Goal: Information Seeking & Learning: Find specific fact

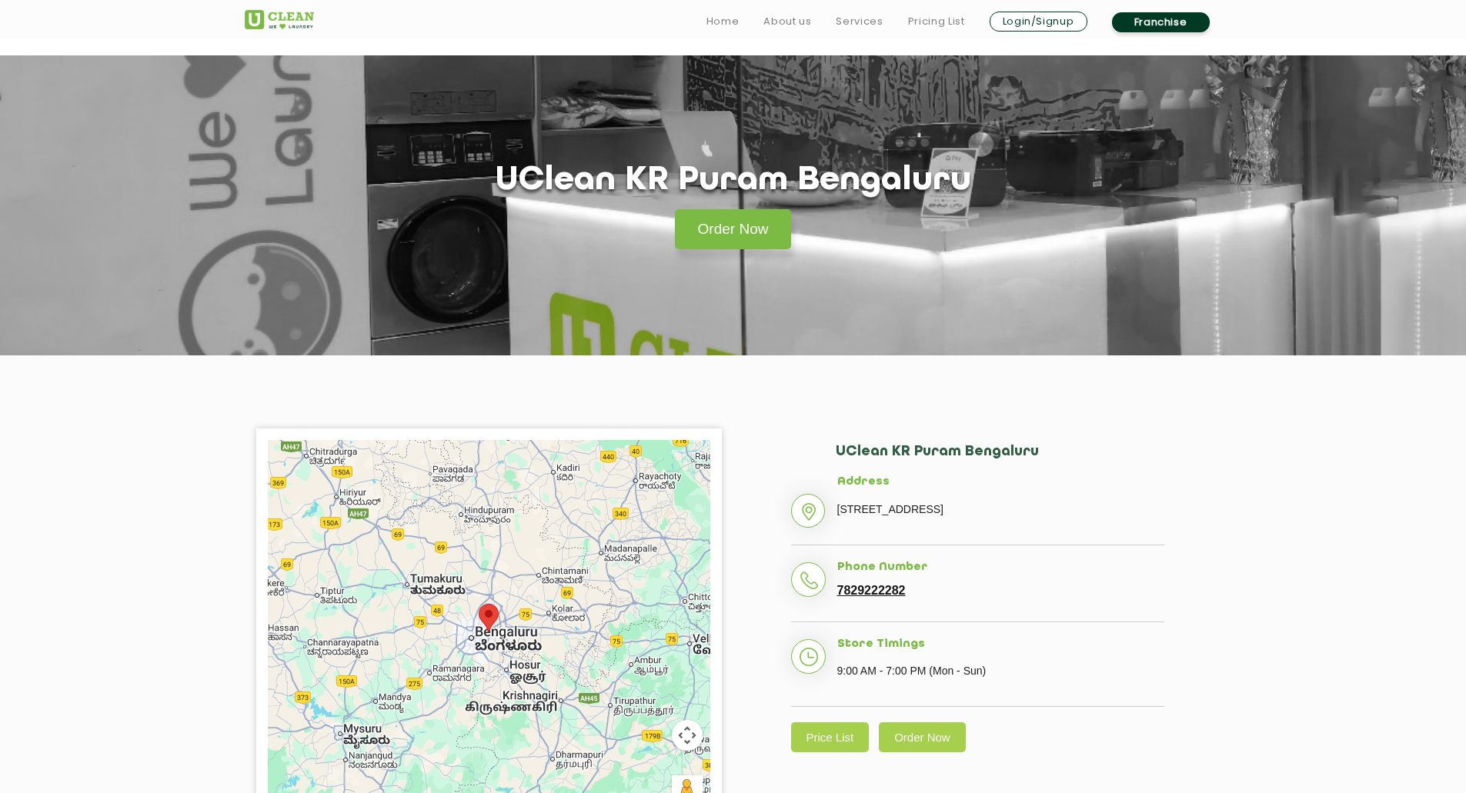
scroll to position [343, 0]
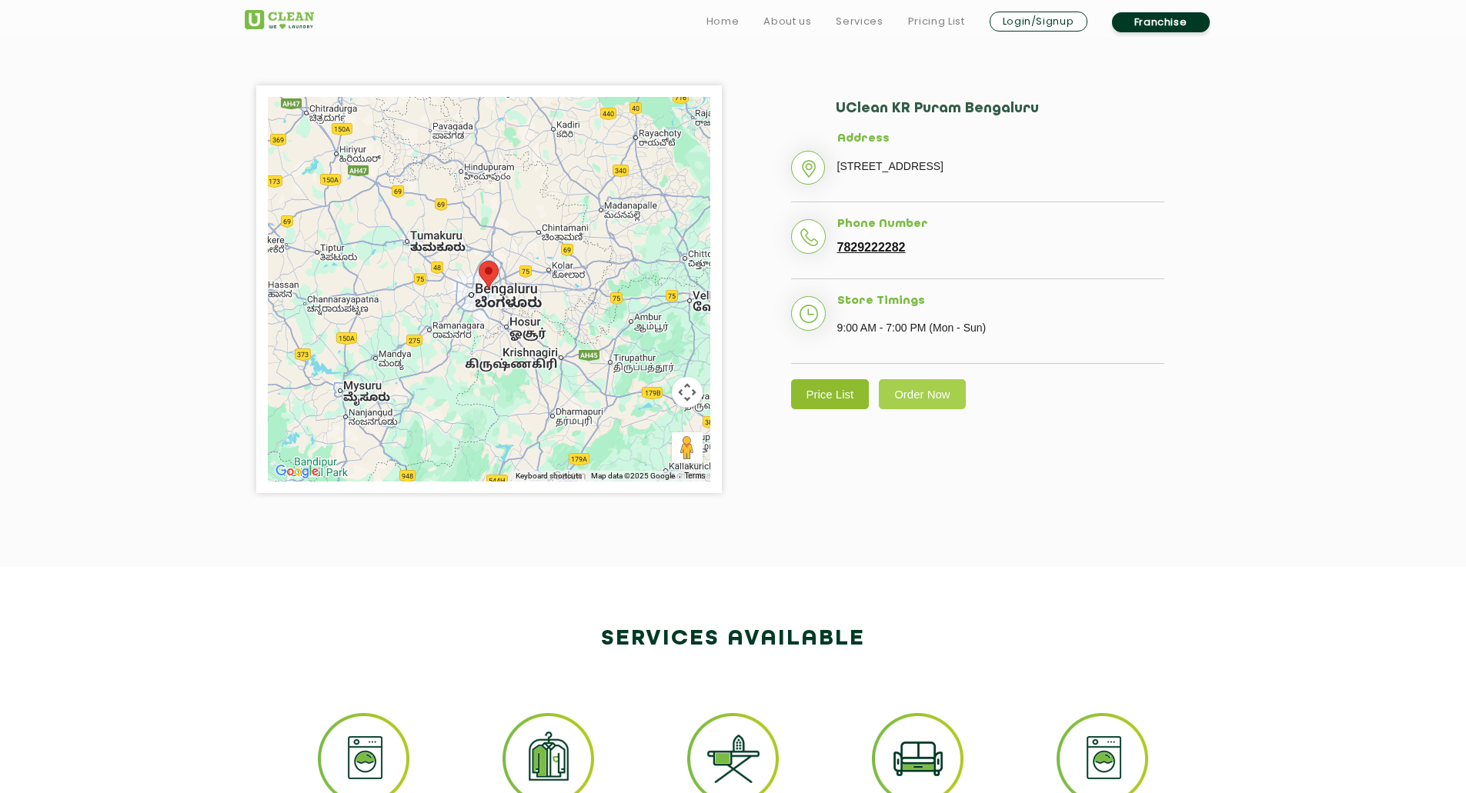
click at [840, 409] on link "Price List" at bounding box center [830, 394] width 78 height 30
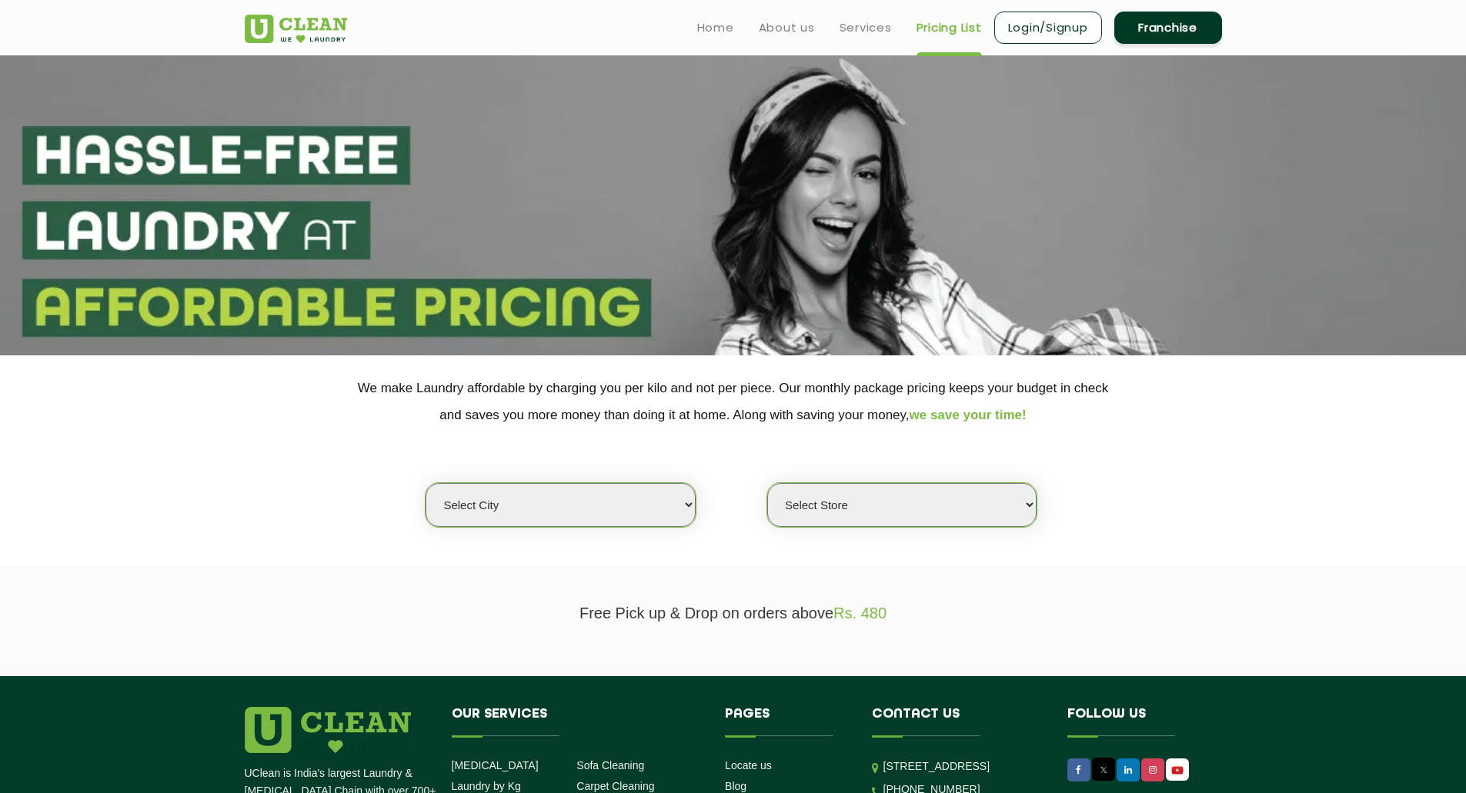
click at [663, 493] on select "Select city [GEOGRAPHIC_DATA] [GEOGRAPHIC_DATA] [GEOGRAPHIC_DATA] [GEOGRAPHIC_D…" at bounding box center [559, 505] width 269 height 44
select select "6"
click at [425, 483] on select "Select city [GEOGRAPHIC_DATA] [GEOGRAPHIC_DATA] [GEOGRAPHIC_DATA] [GEOGRAPHIC_D…" at bounding box center [559, 505] width 269 height 44
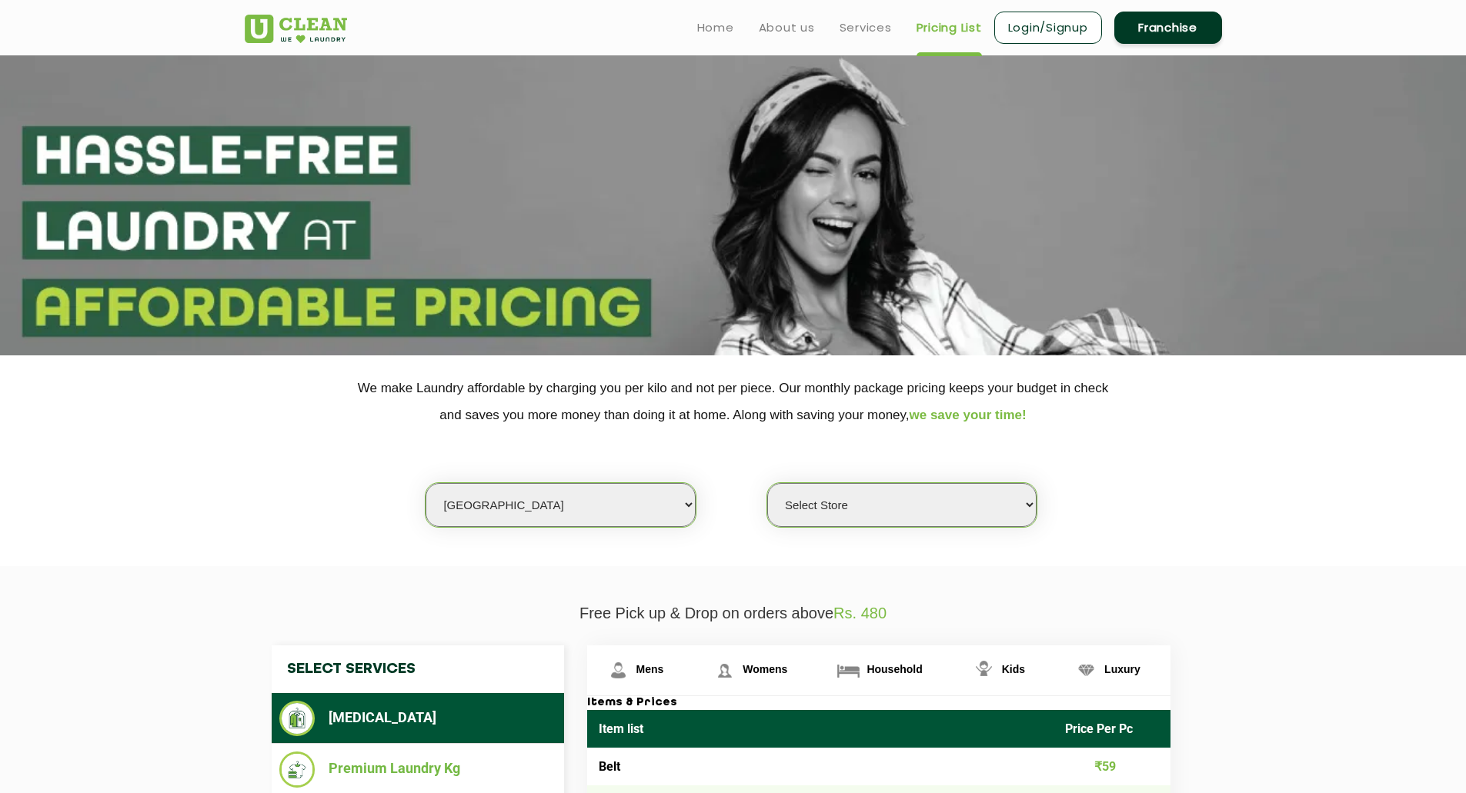
click at [882, 514] on select "Select Store [GEOGRAPHIC_DATA] [GEOGRAPHIC_DATA] UClean KR [GEOGRAPHIC_DATA] [G…" at bounding box center [901, 505] width 269 height 44
select select "115"
click at [767, 483] on select "Select Store [GEOGRAPHIC_DATA] [GEOGRAPHIC_DATA] UClean KR [GEOGRAPHIC_DATA] [G…" at bounding box center [901, 505] width 269 height 44
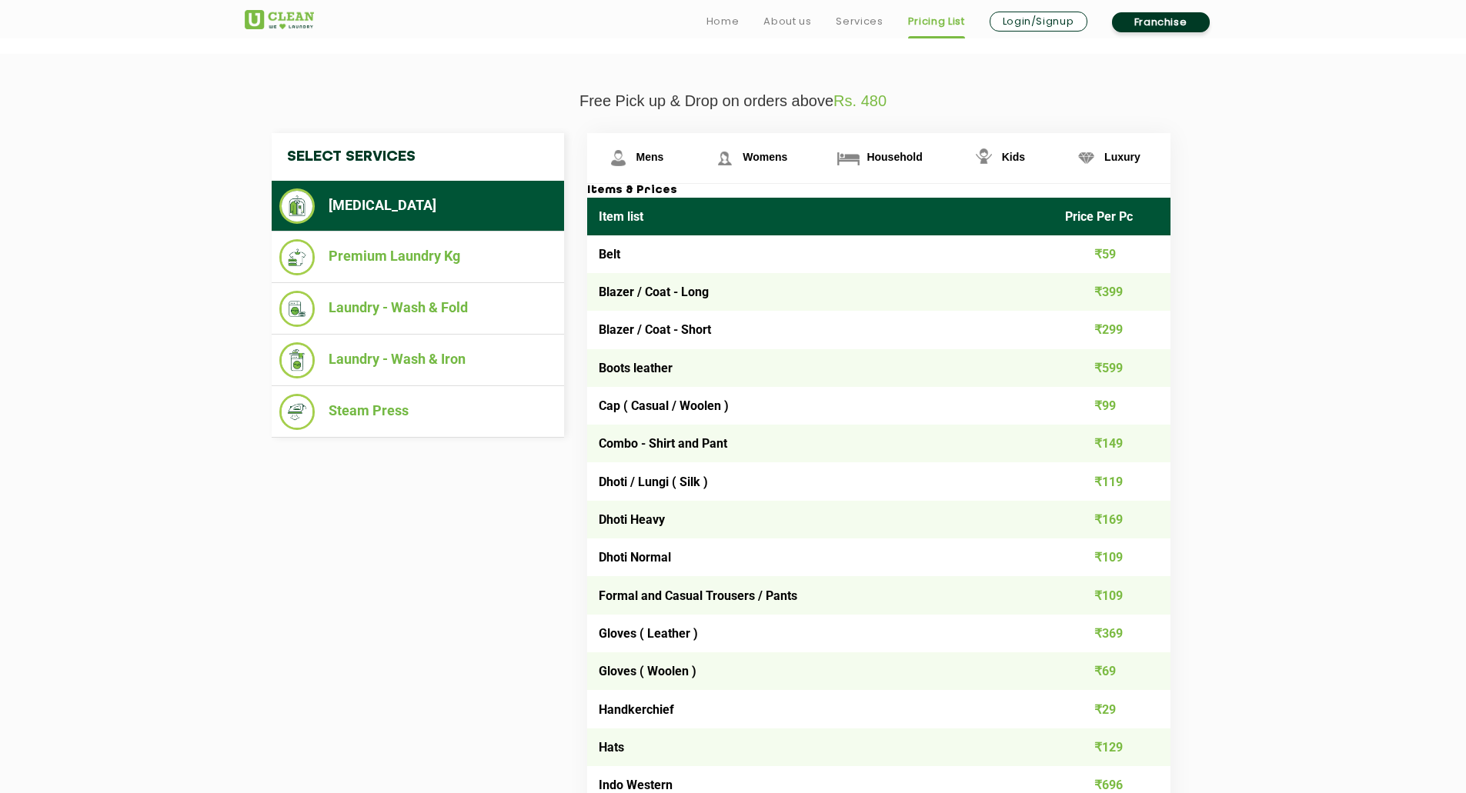
scroll to position [520, 0]
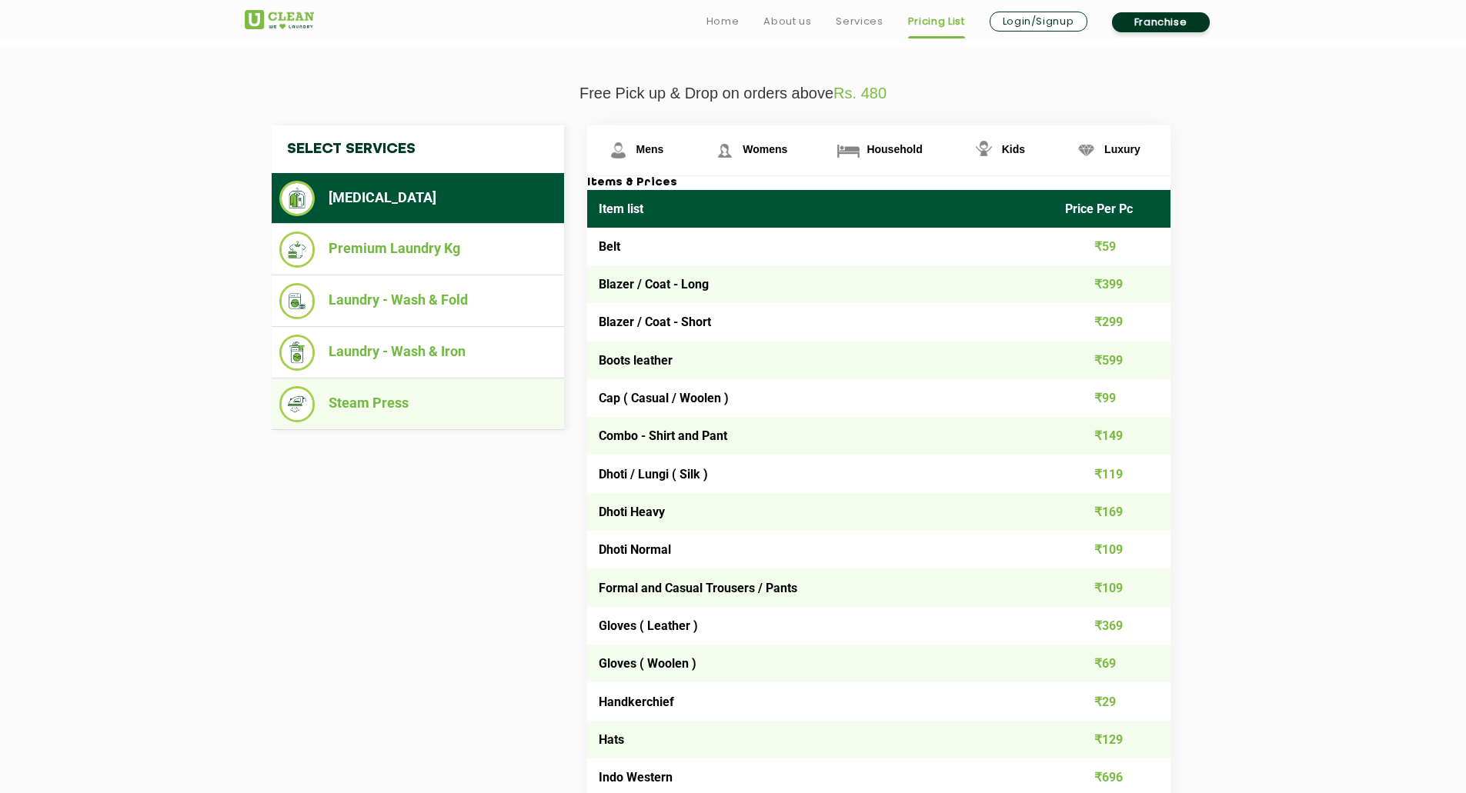
click at [437, 404] on li "Steam Press" at bounding box center [417, 404] width 277 height 36
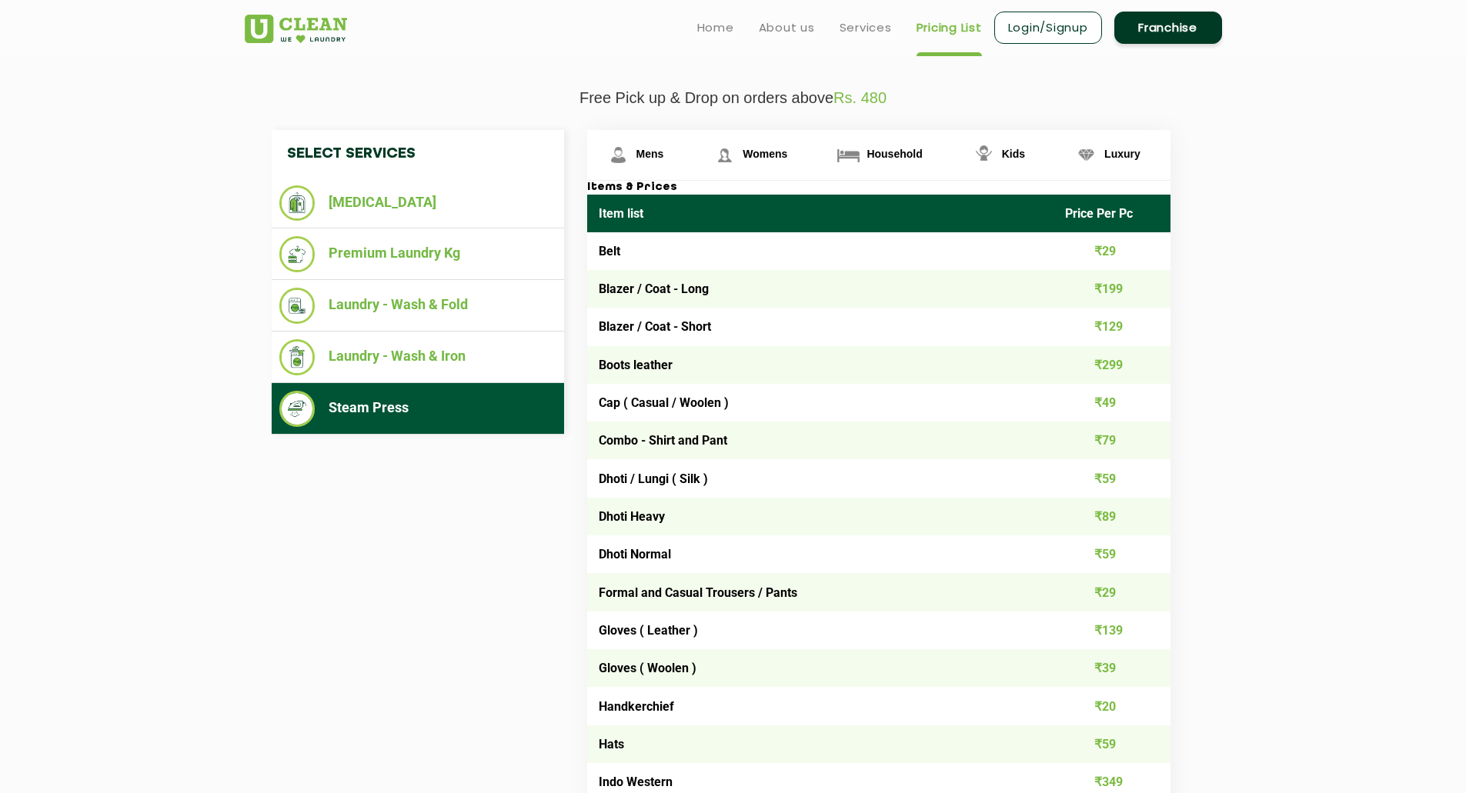
scroll to position [515, 0]
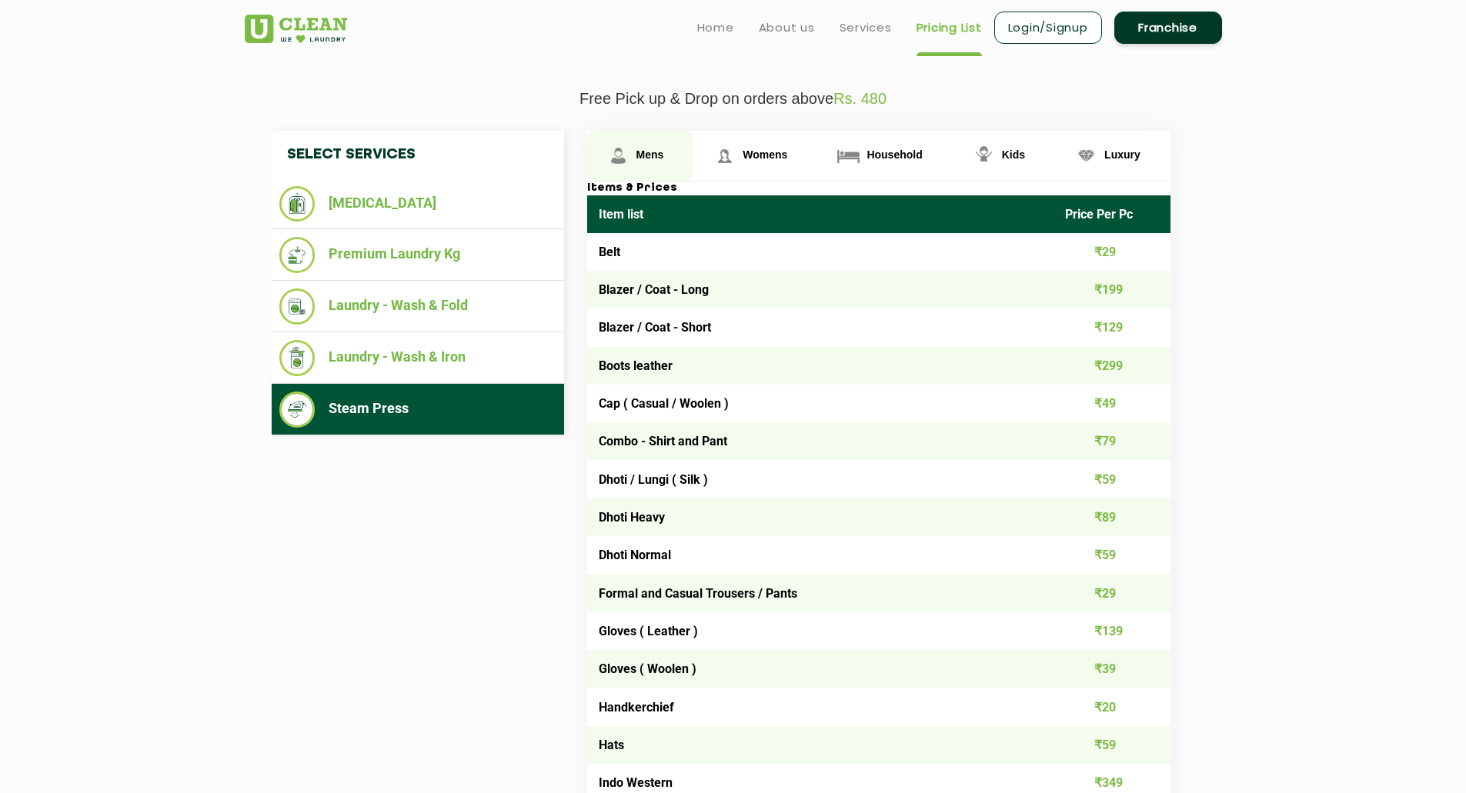
click at [659, 162] on link "Mens" at bounding box center [640, 156] width 107 height 50
click at [758, 168] on link "Womens" at bounding box center [755, 156] width 124 height 50
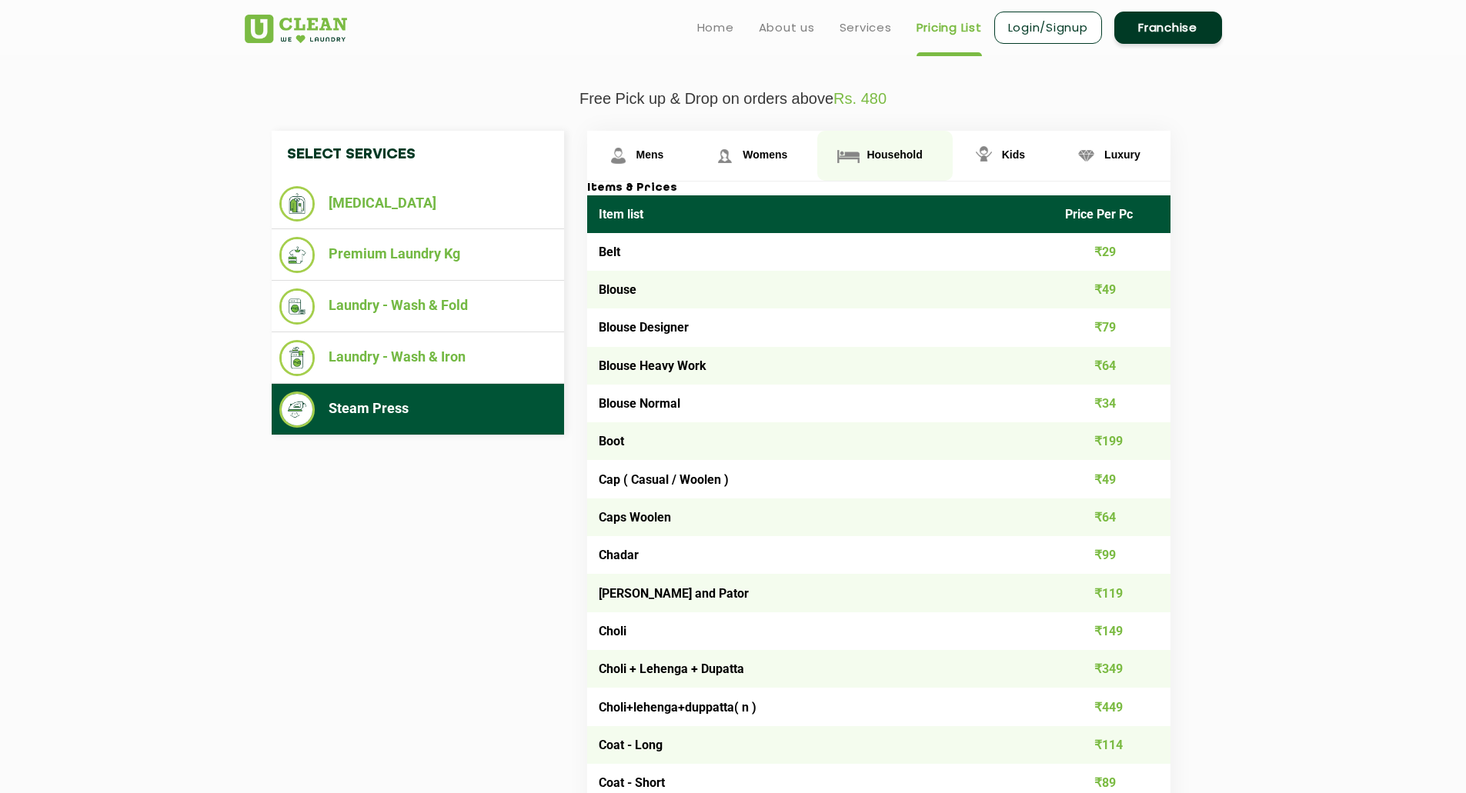
click at [876, 162] on link "Household" at bounding box center [884, 156] width 135 height 50
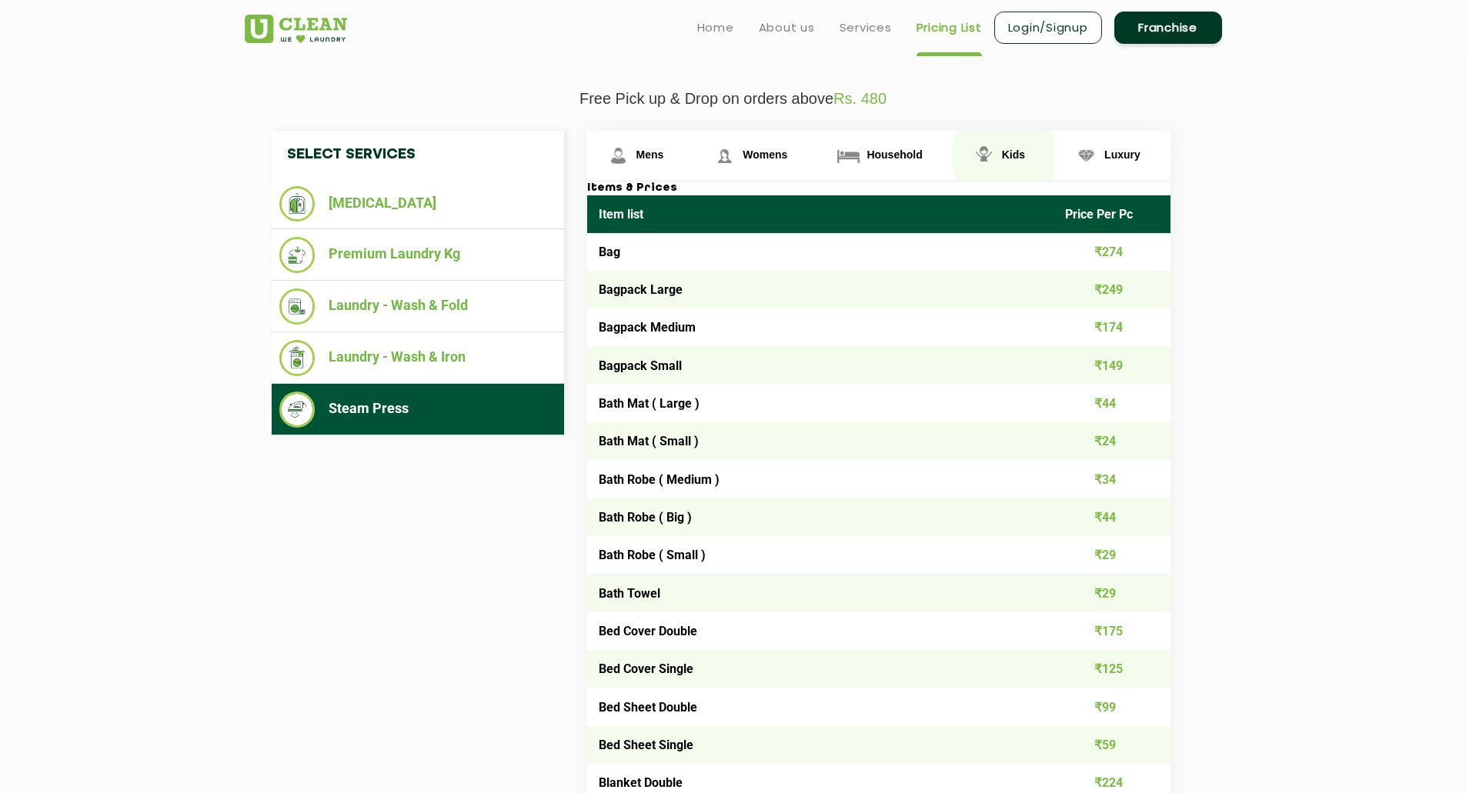
click at [992, 162] on img at bounding box center [983, 155] width 27 height 27
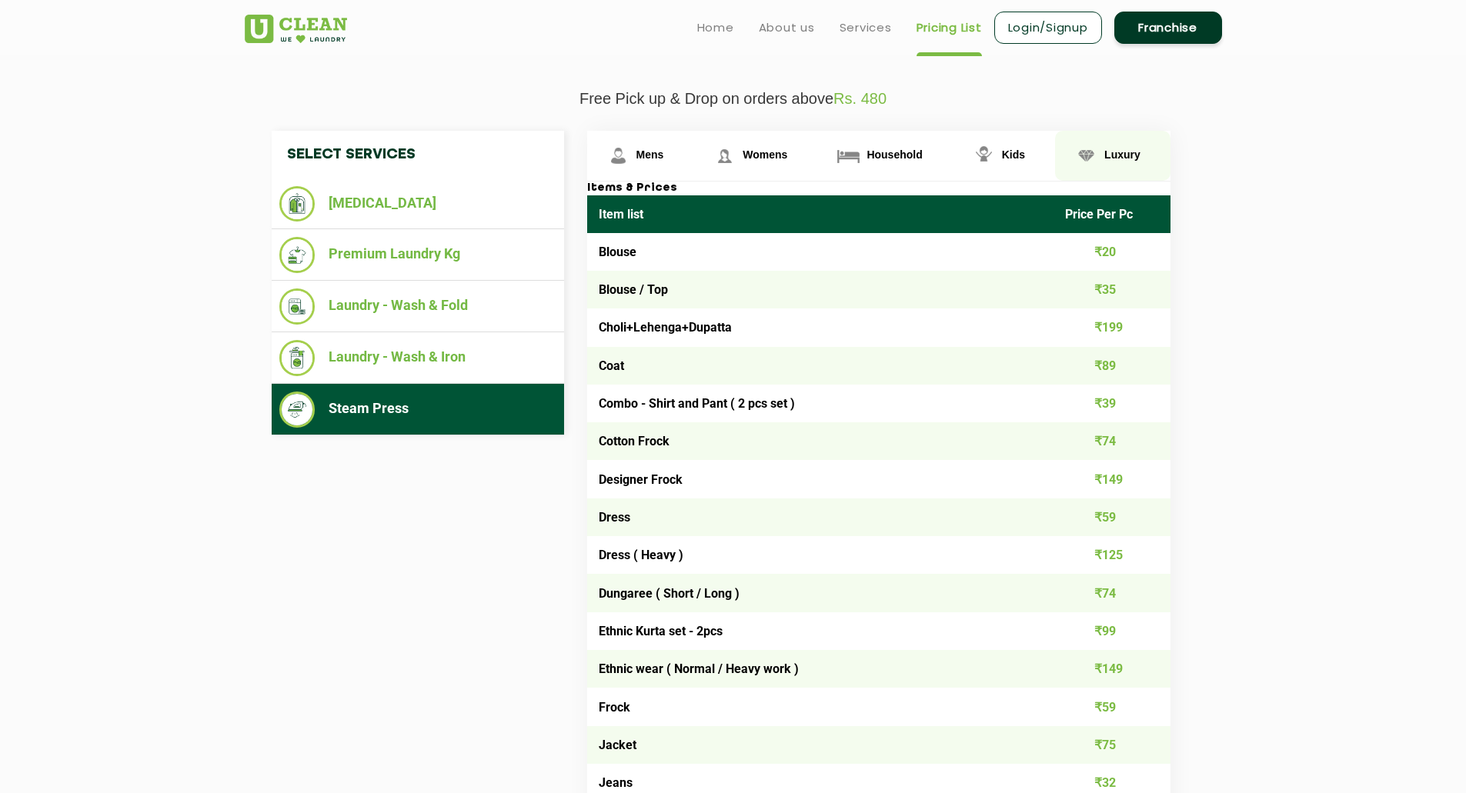
click at [1128, 162] on link "Luxury" at bounding box center [1112, 156] width 115 height 50
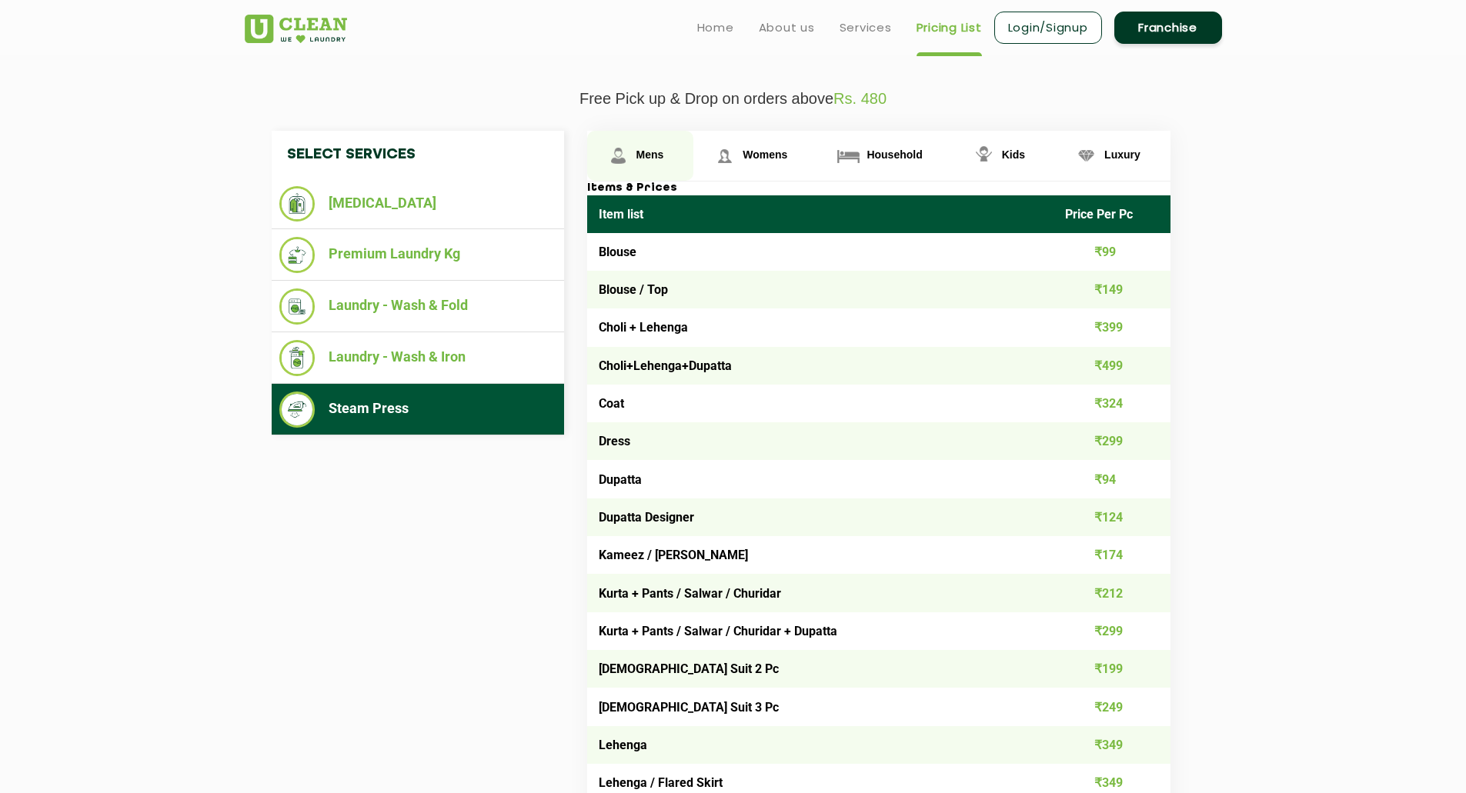
click at [643, 152] on span "Mens" at bounding box center [650, 154] width 28 height 12
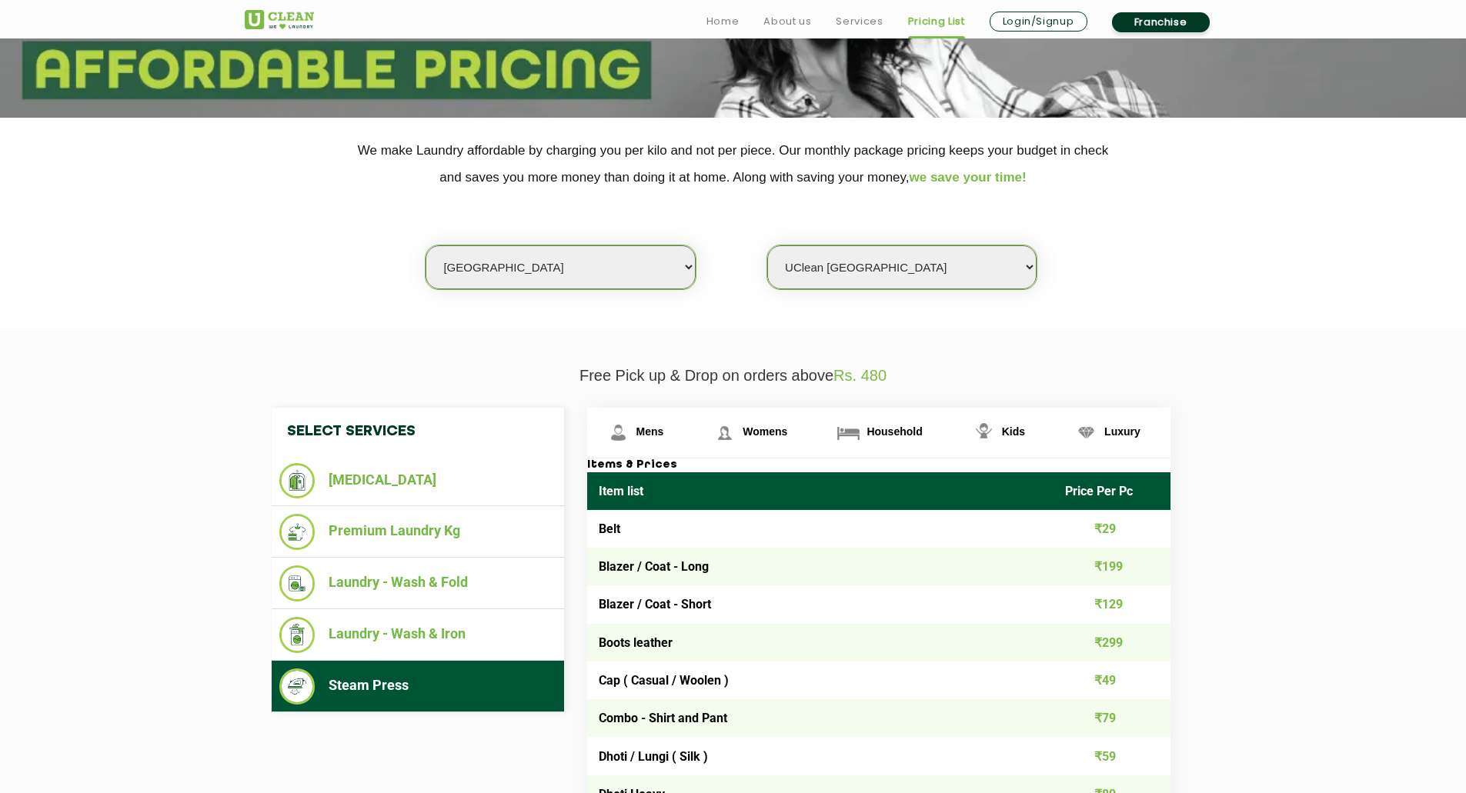
scroll to position [239, 0]
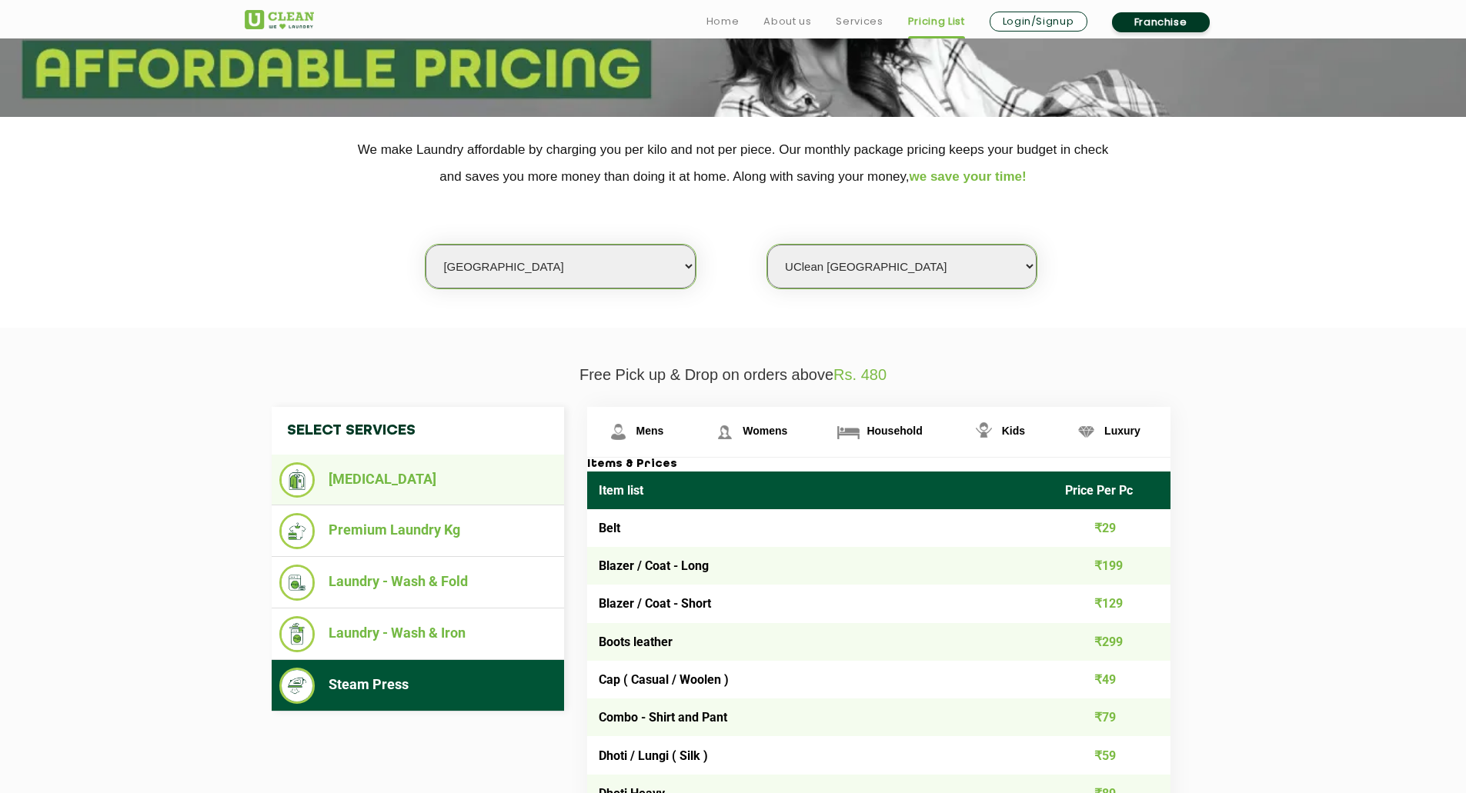
click at [434, 475] on li "[MEDICAL_DATA]" at bounding box center [417, 479] width 277 height 35
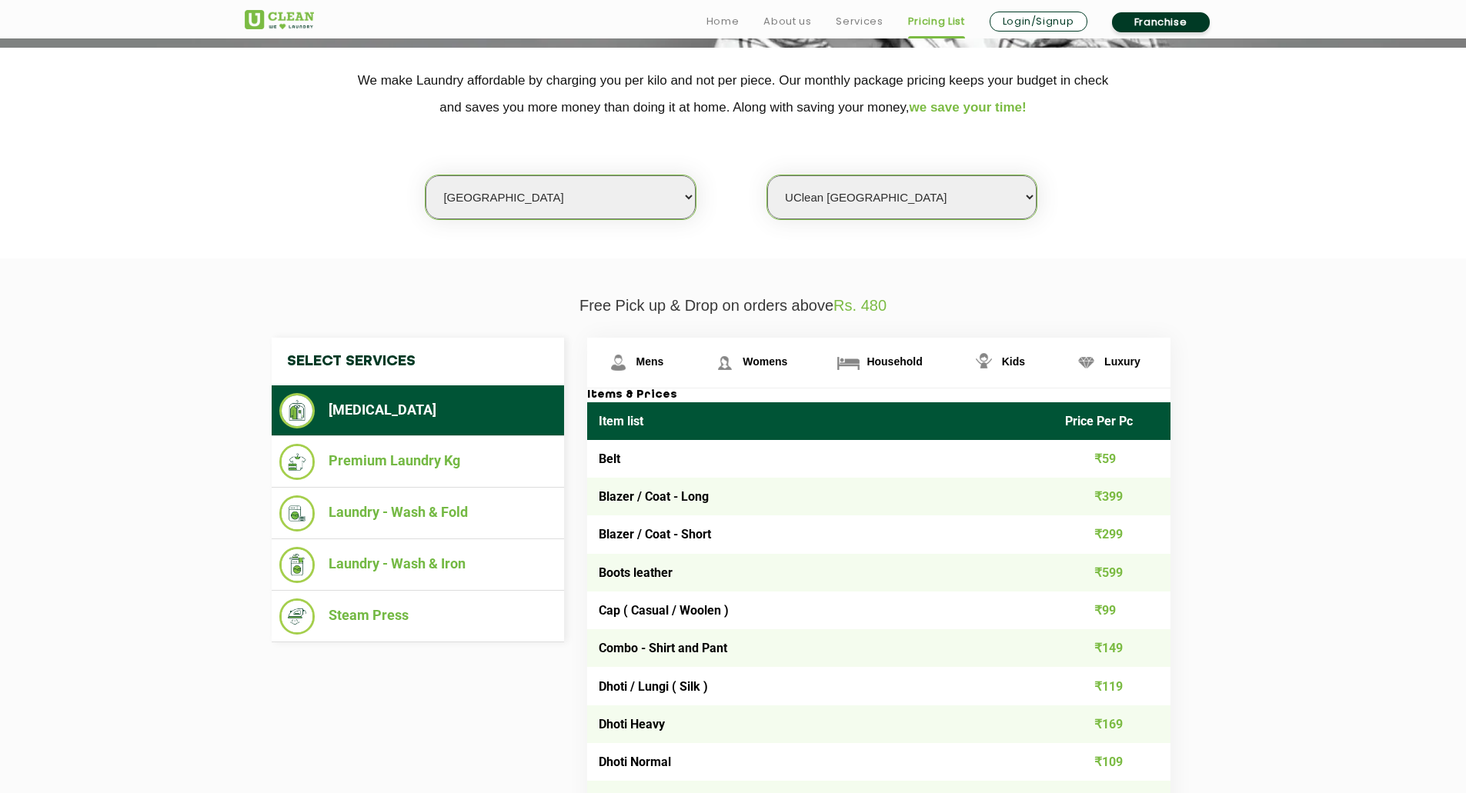
scroll to position [344, 0]
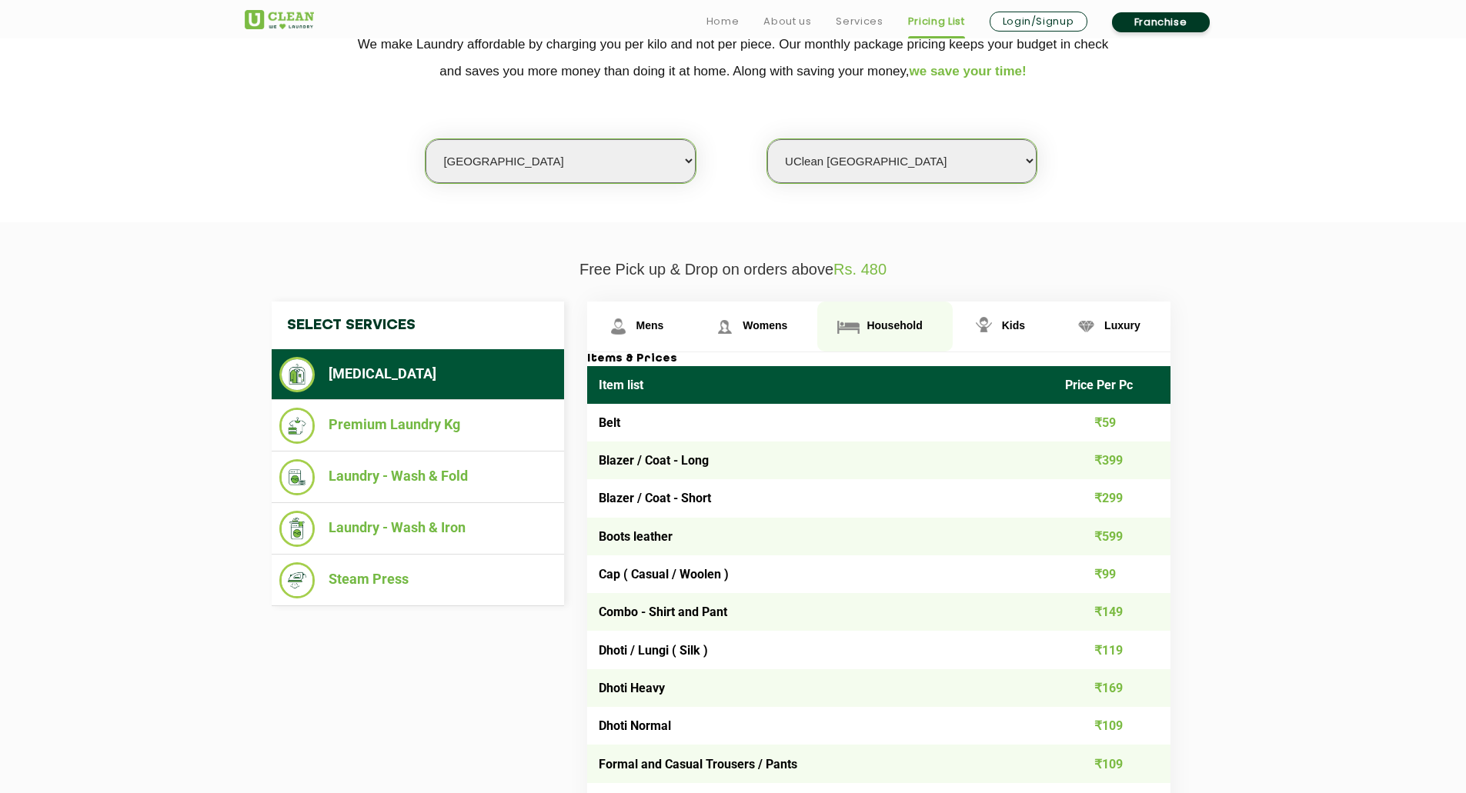
click at [897, 335] on link "Household" at bounding box center [884, 327] width 135 height 50
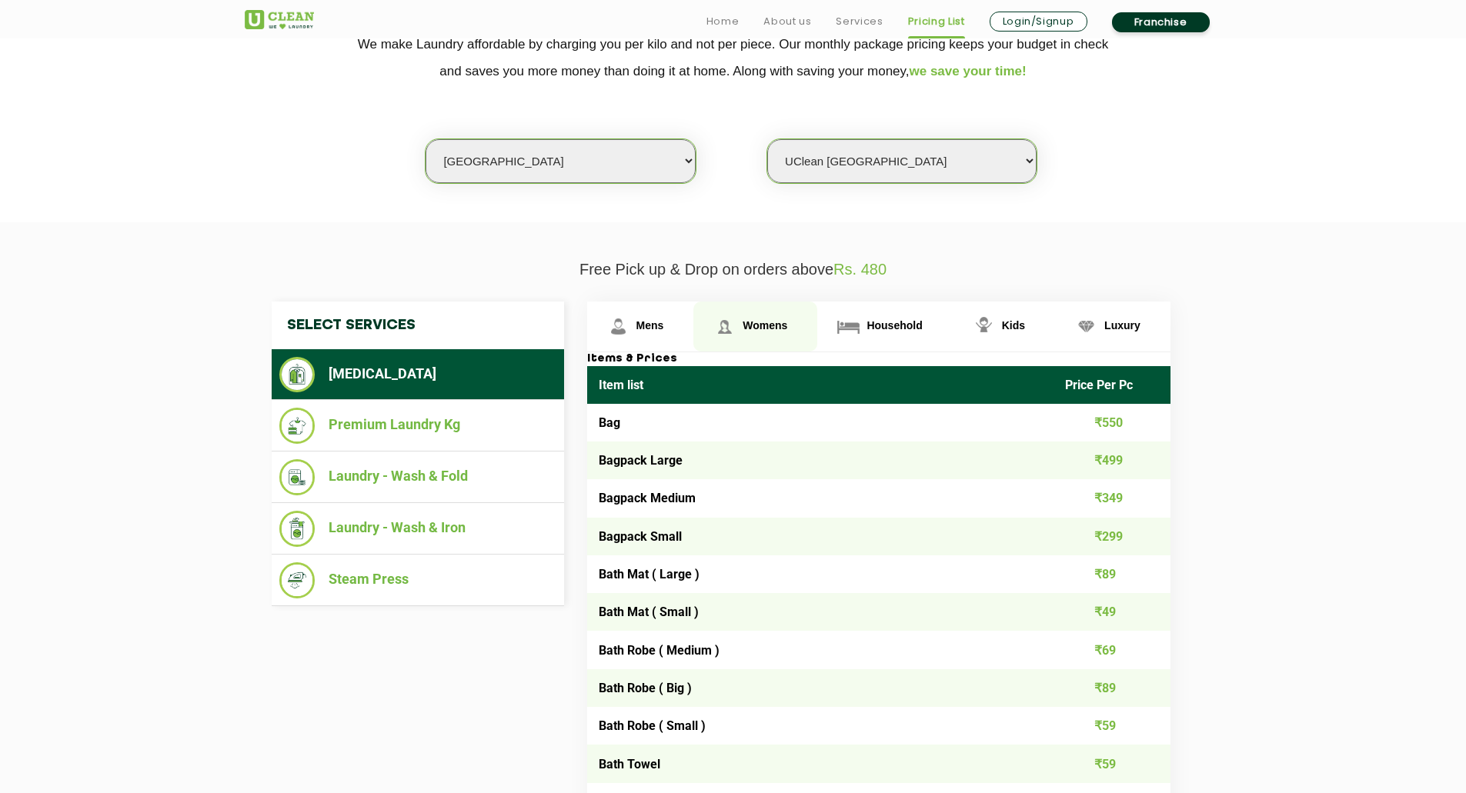
click at [795, 326] on link "Womens" at bounding box center [755, 327] width 124 height 50
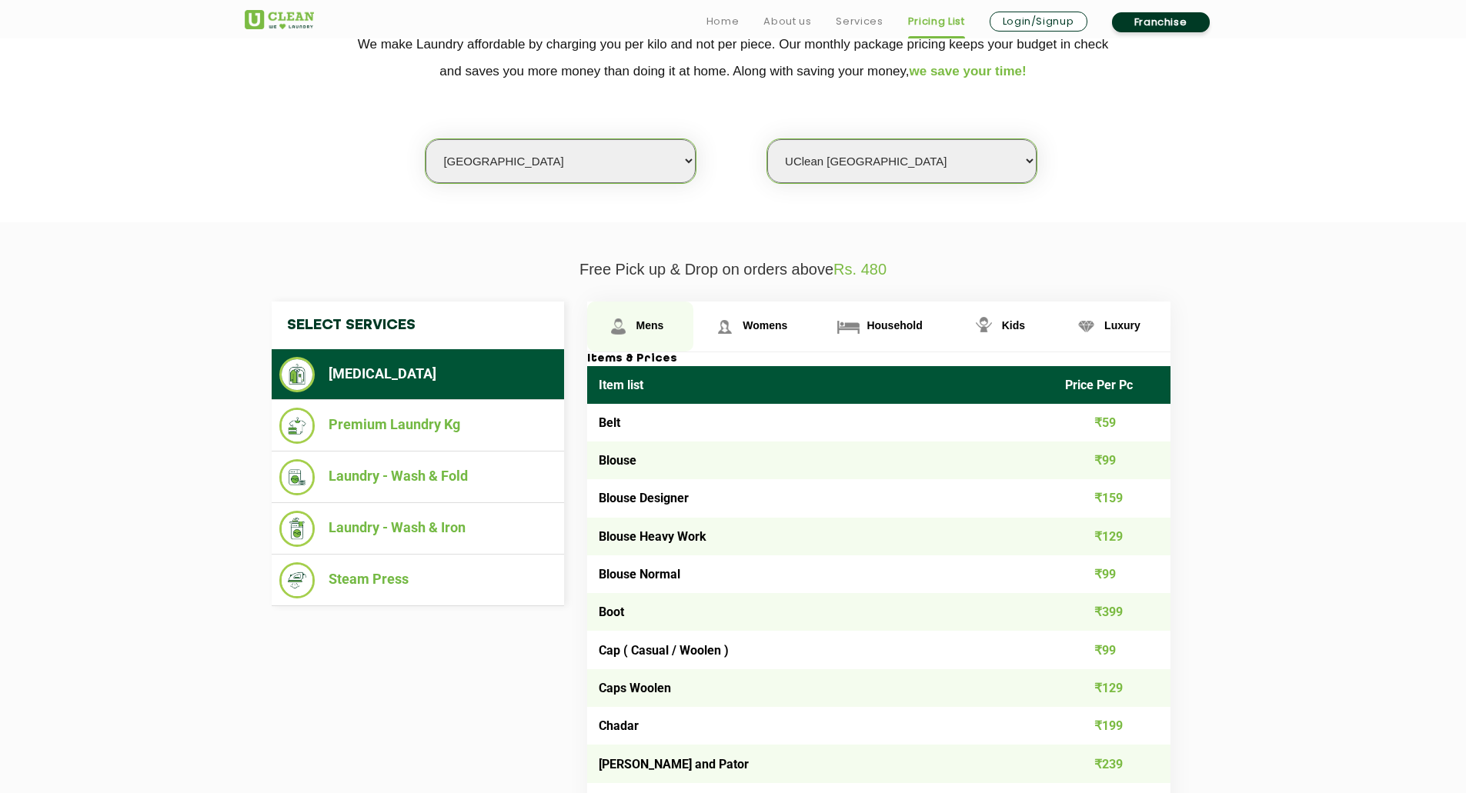
click at [670, 329] on link "Mens" at bounding box center [640, 327] width 107 height 50
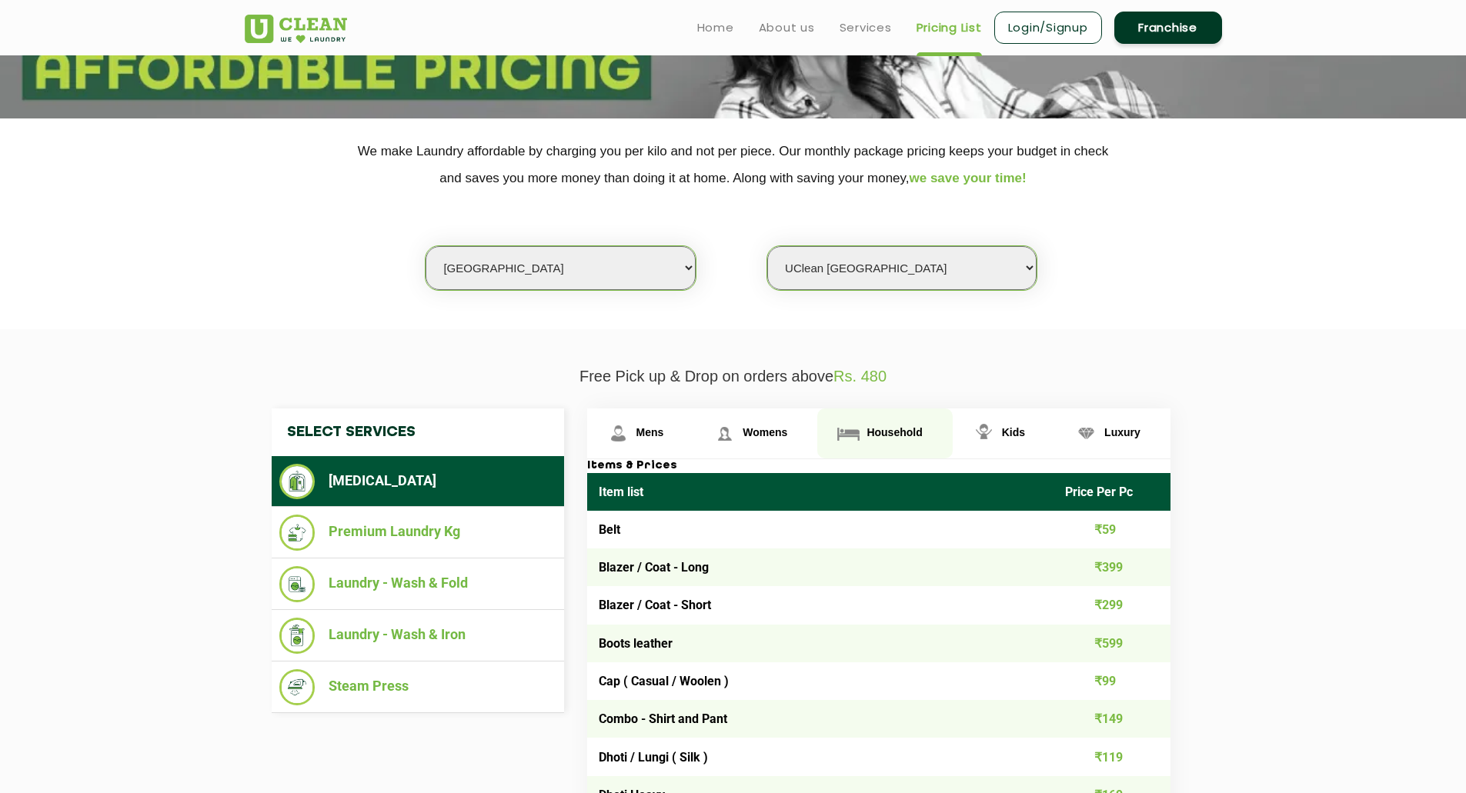
scroll to position [232, 0]
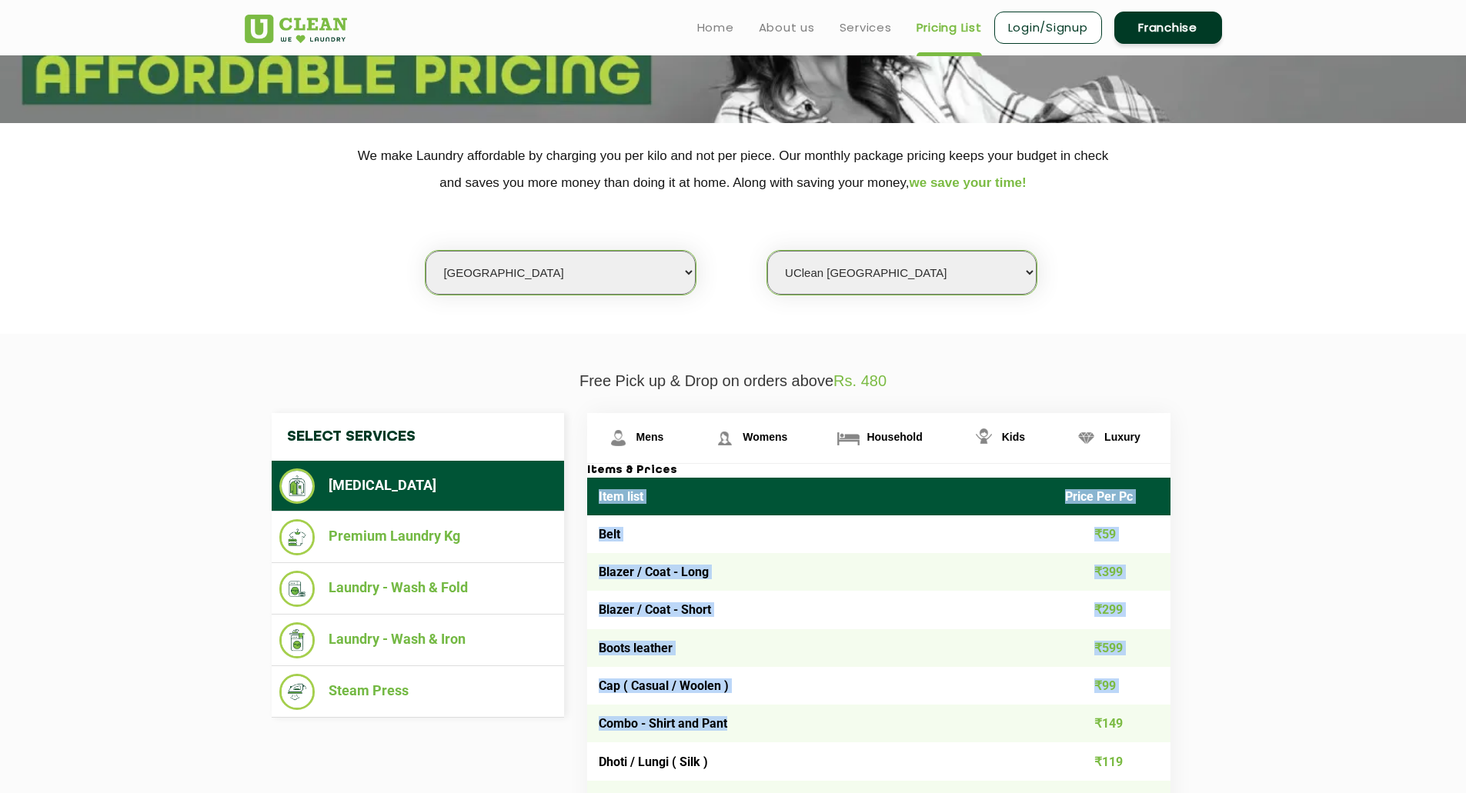
drag, startPoint x: 597, startPoint y: 497, endPoint x: 862, endPoint y: 722, distance: 348.2
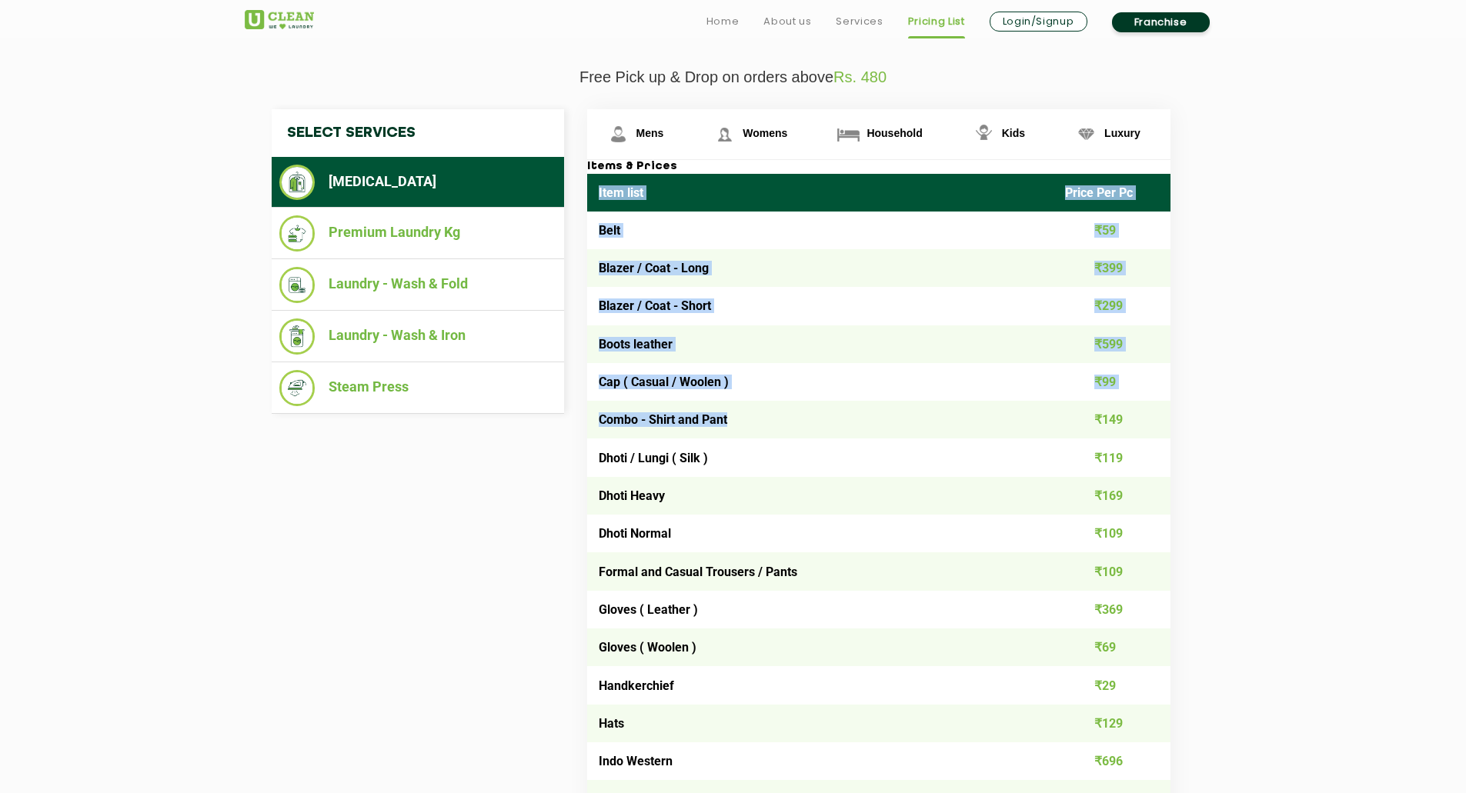
scroll to position [567, 0]
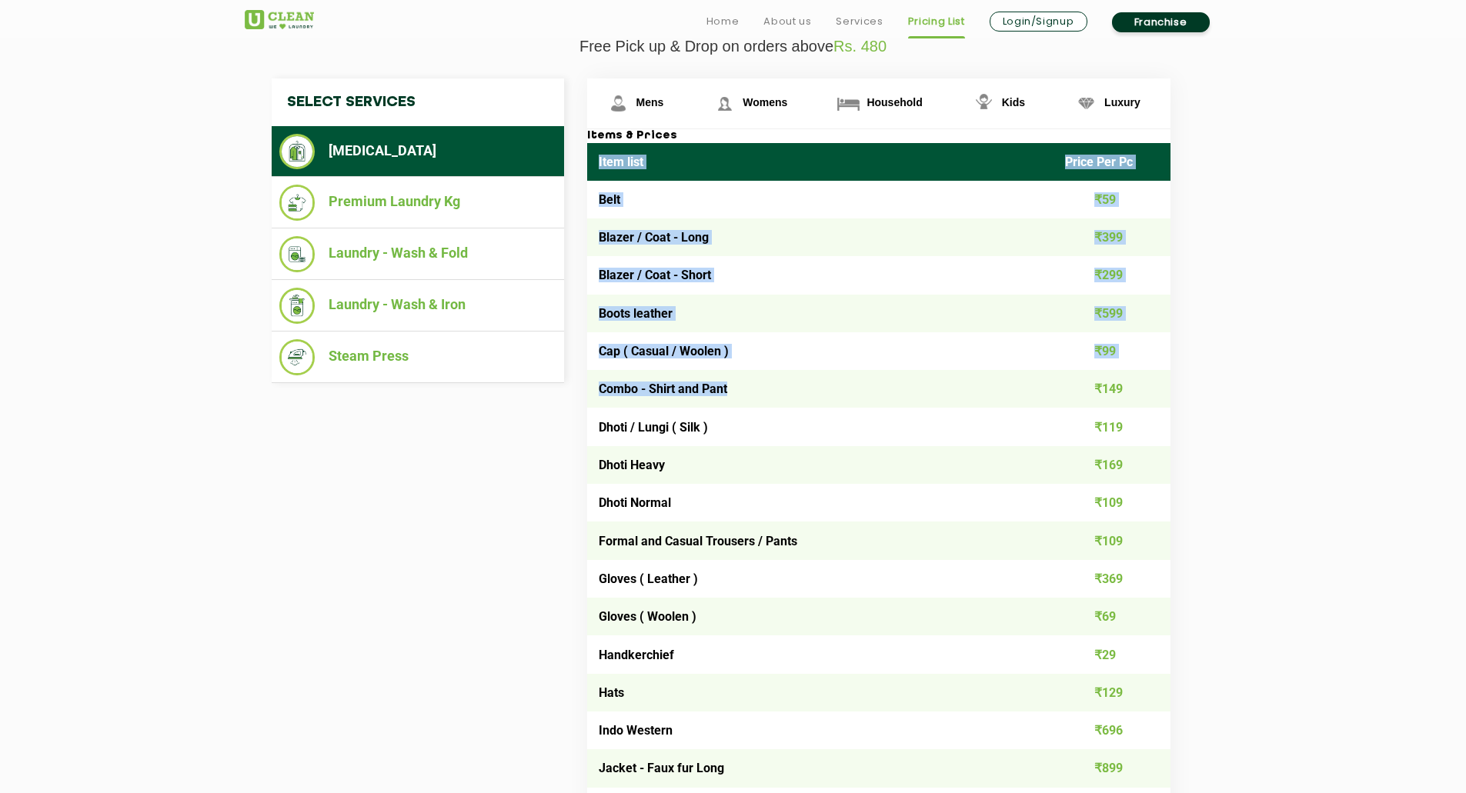
click at [728, 206] on td "Belt" at bounding box center [820, 200] width 467 height 38
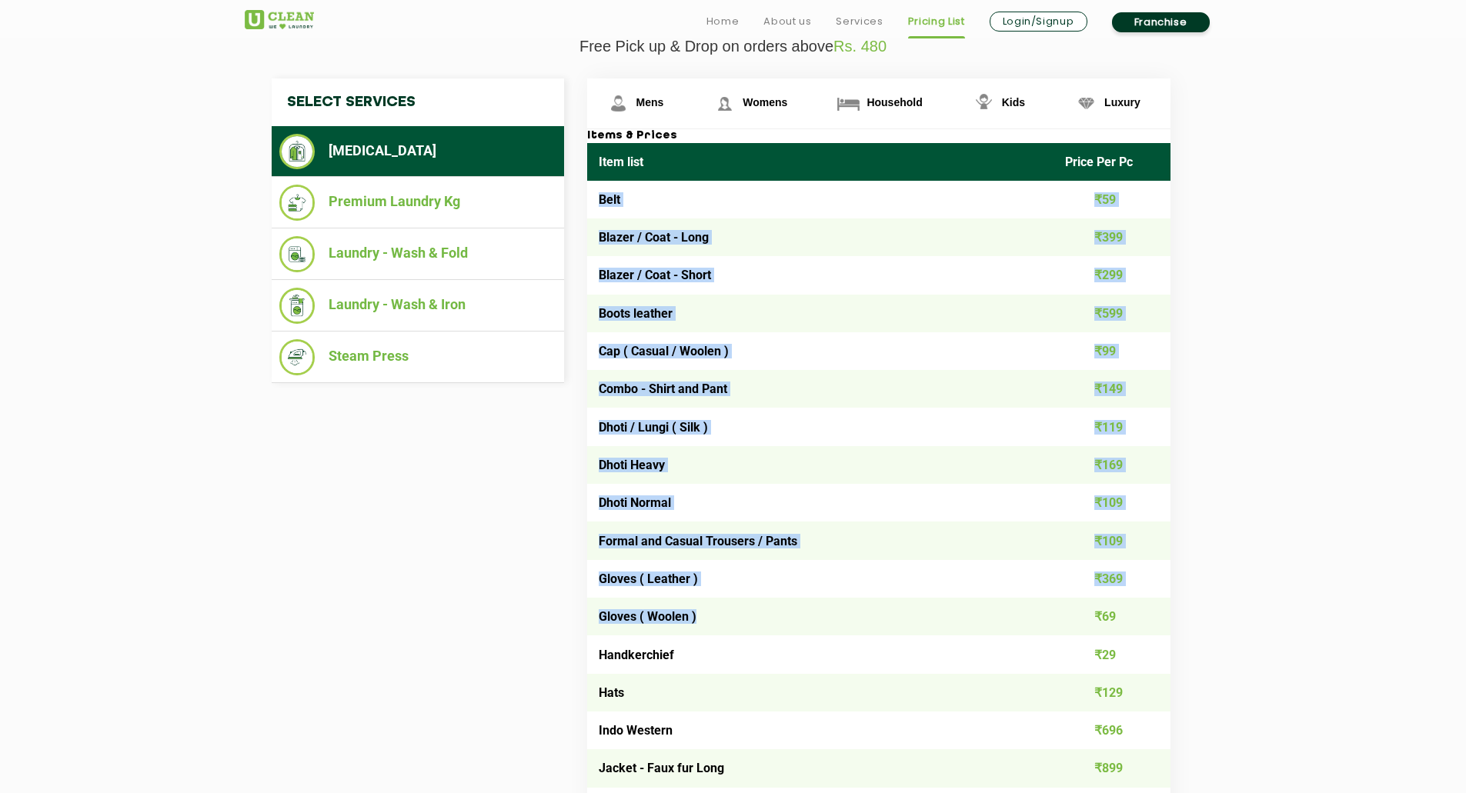
drag, startPoint x: 600, startPoint y: 201, endPoint x: 944, endPoint y: 599, distance: 526.4
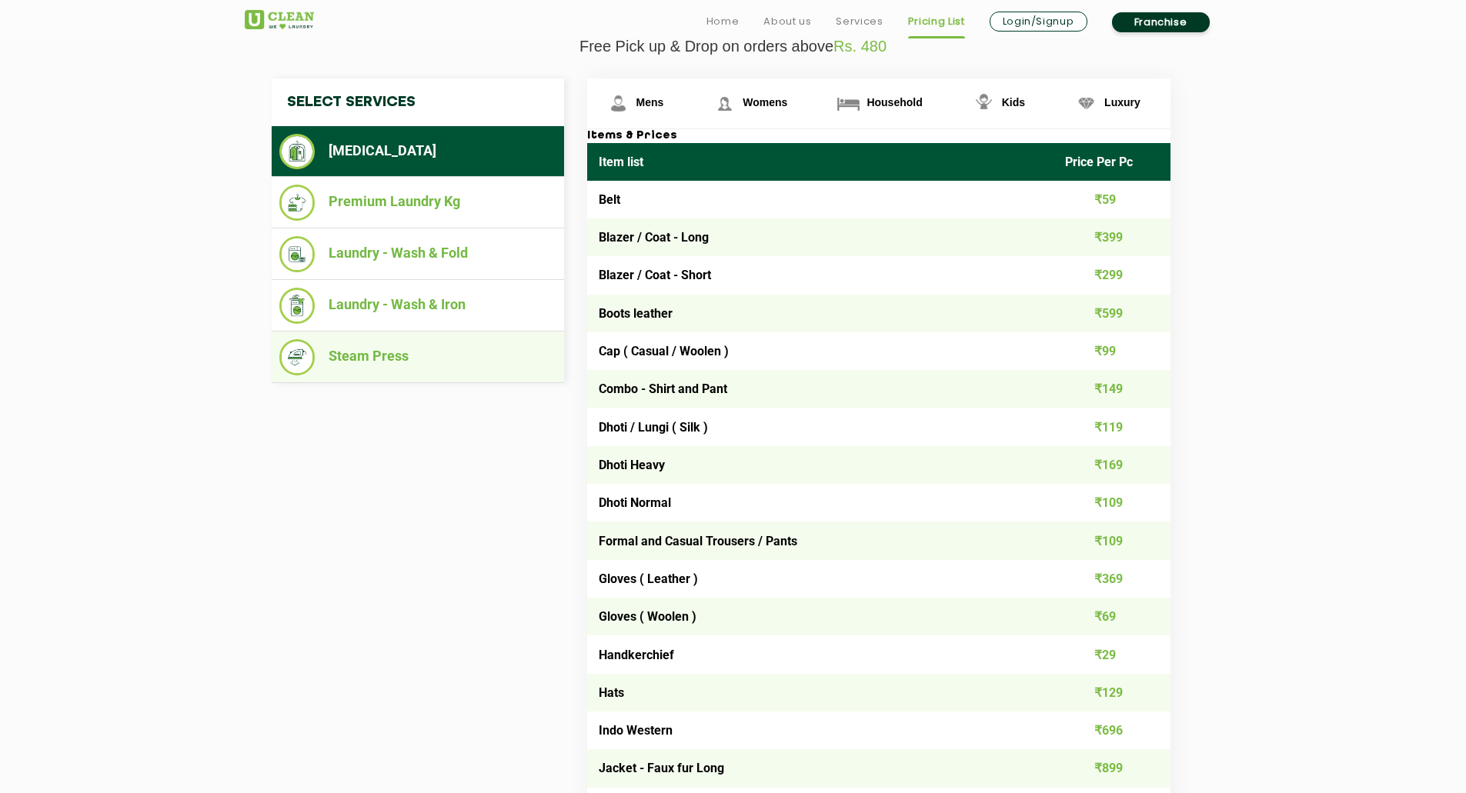
click at [367, 359] on li "Steam Press" at bounding box center [417, 357] width 277 height 36
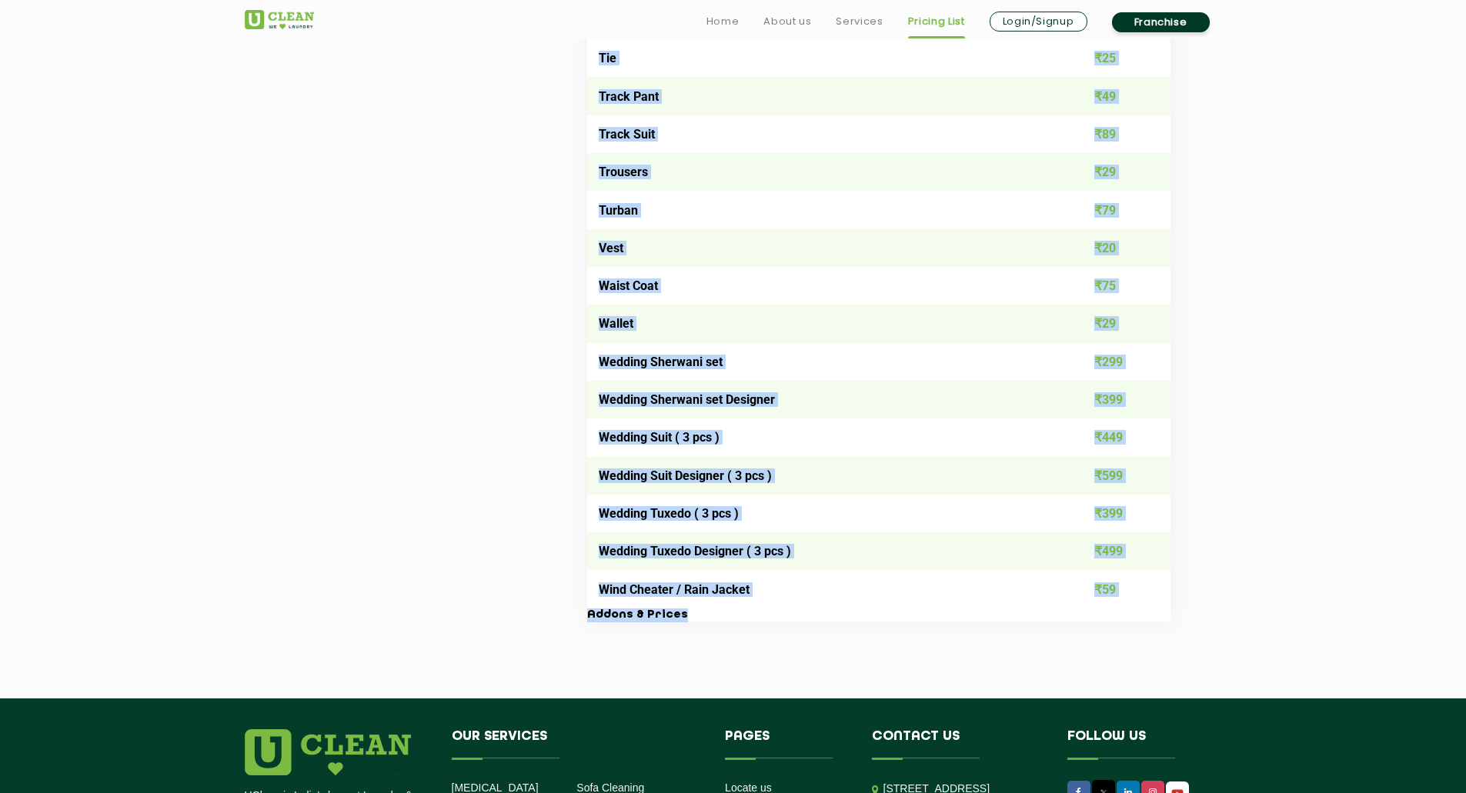
scroll to position [2937, 0]
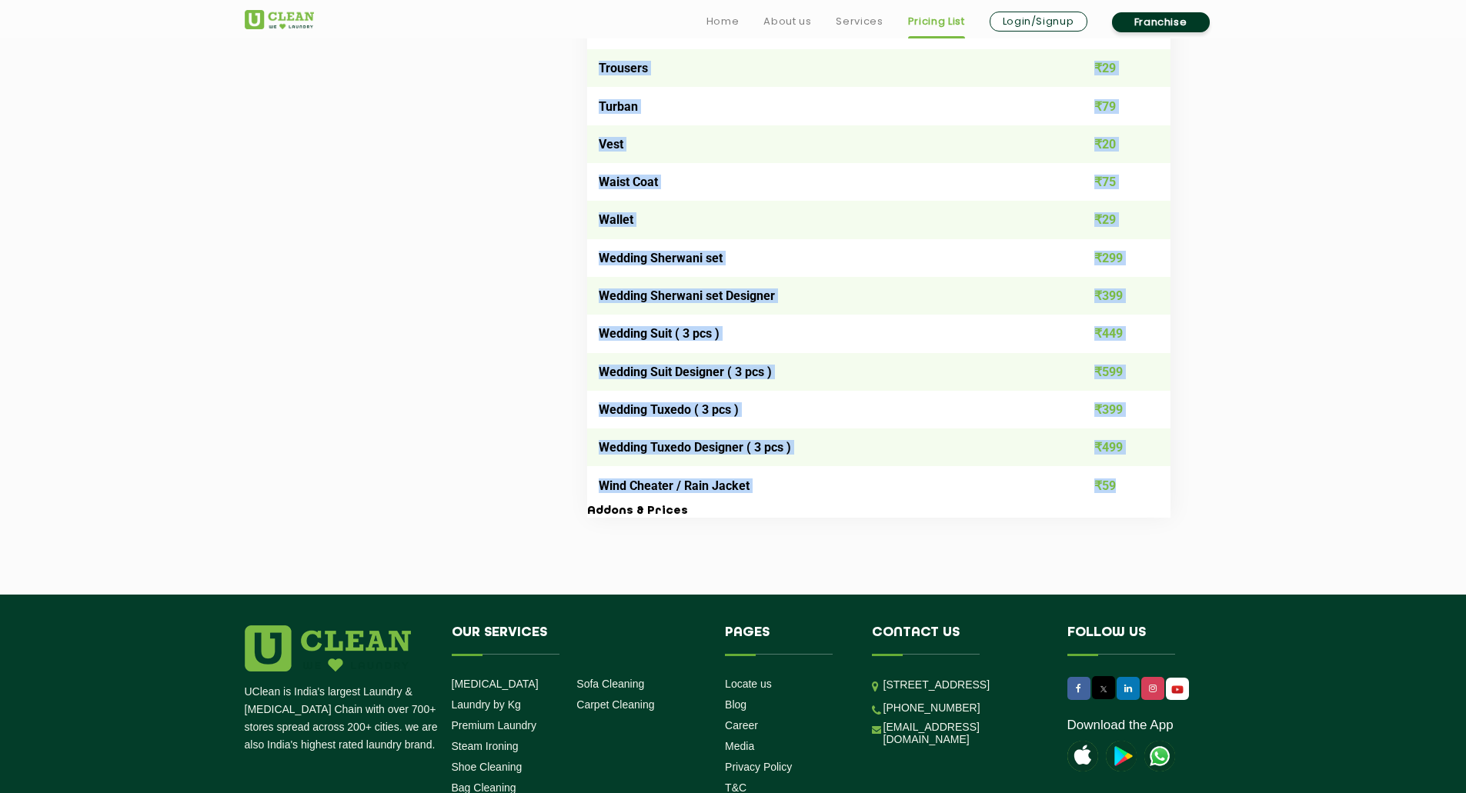
drag, startPoint x: 598, startPoint y: 274, endPoint x: 1136, endPoint y: 501, distance: 583.7
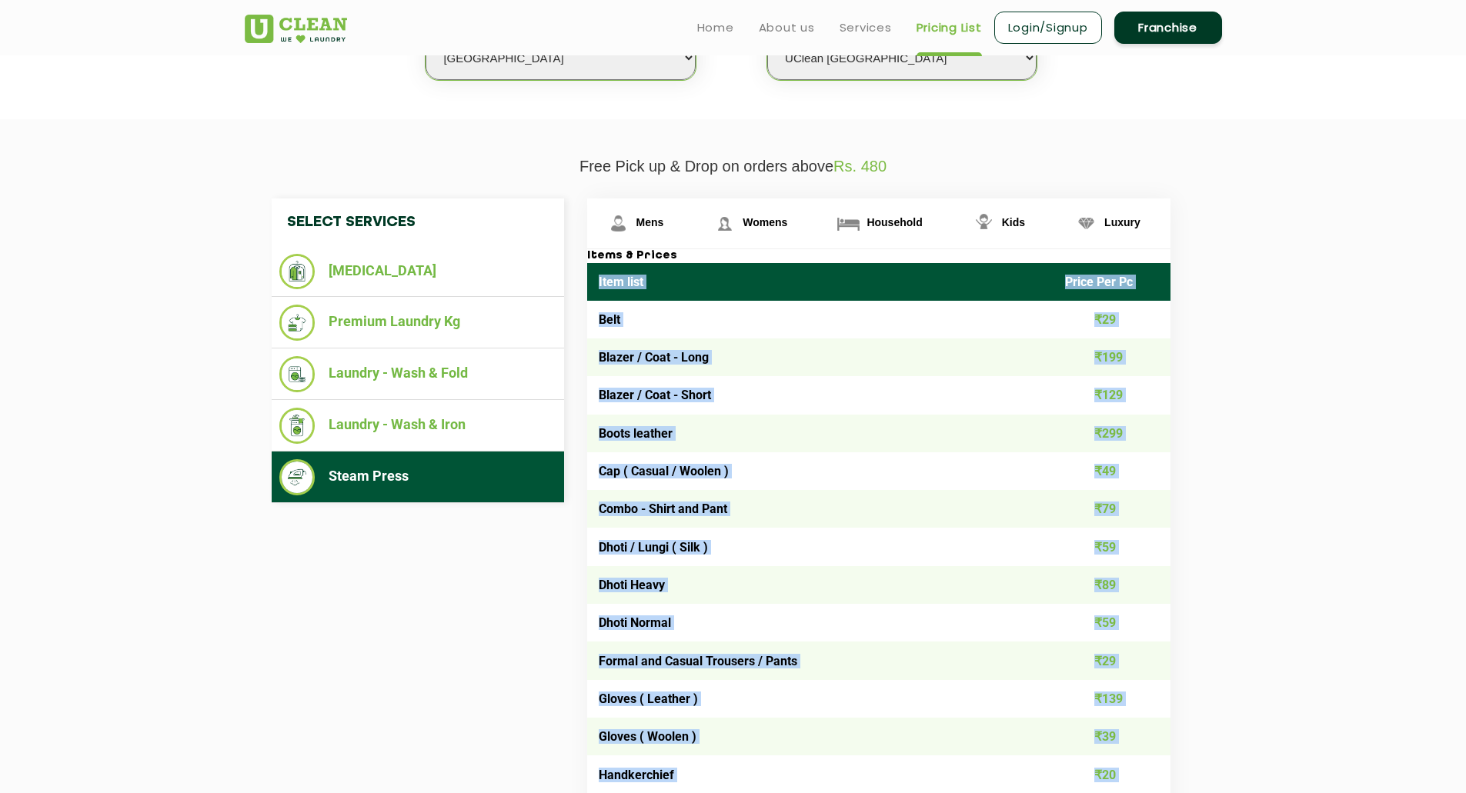
scroll to position [446, 0]
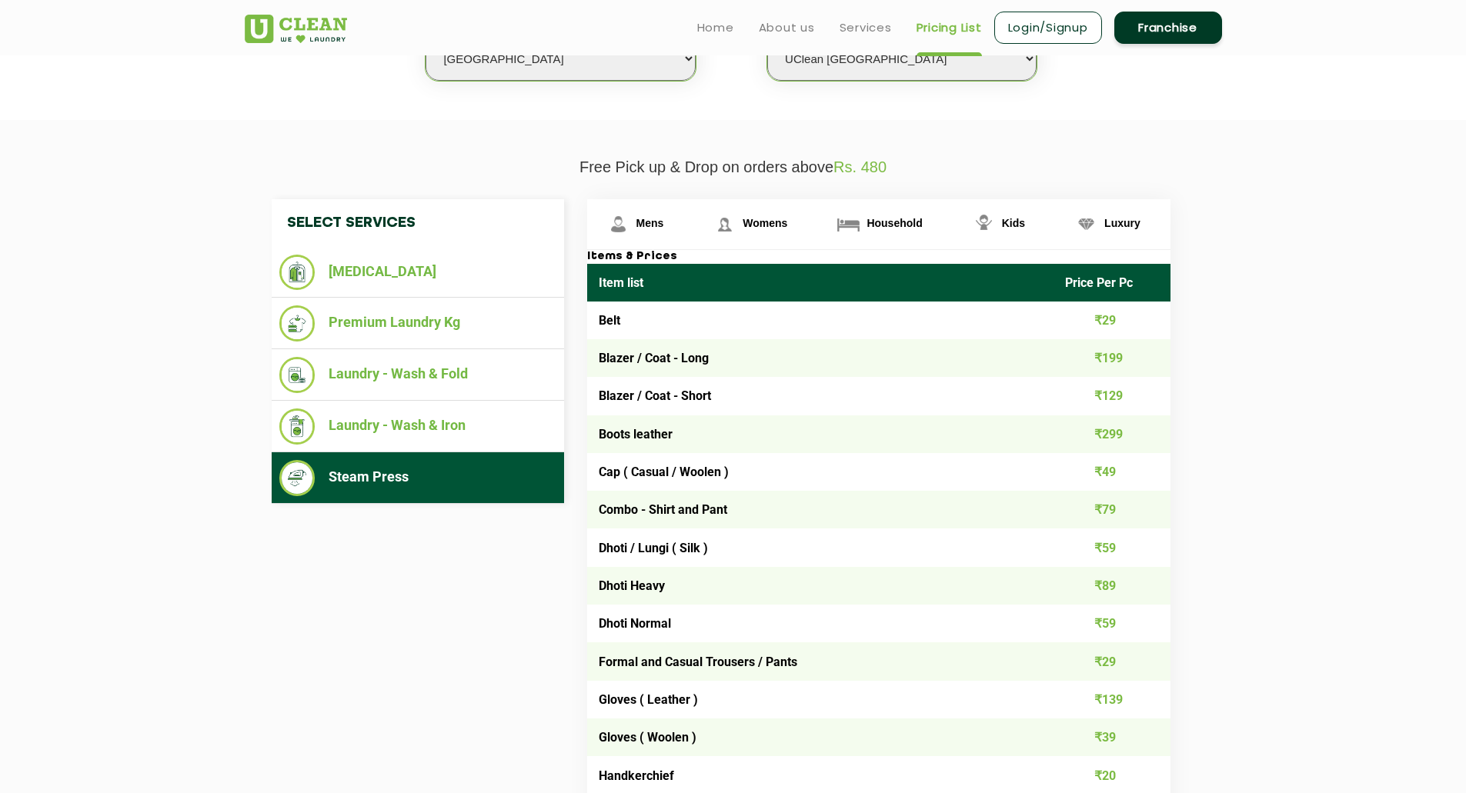
click at [395, 378] on li "Laundry - Wash & Fold" at bounding box center [417, 375] width 277 height 36
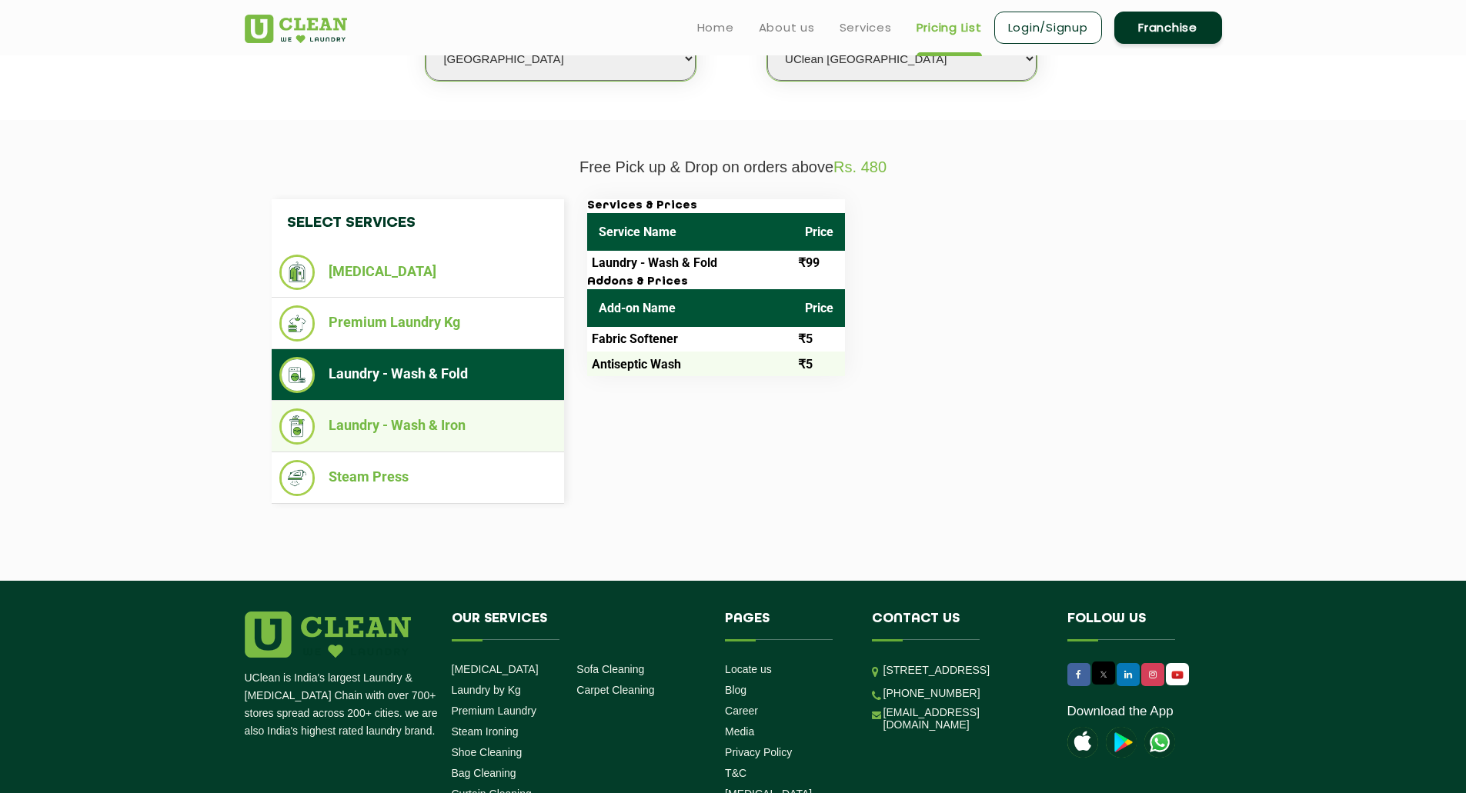
click at [386, 420] on li "Laundry - Wash & Iron" at bounding box center [417, 427] width 277 height 36
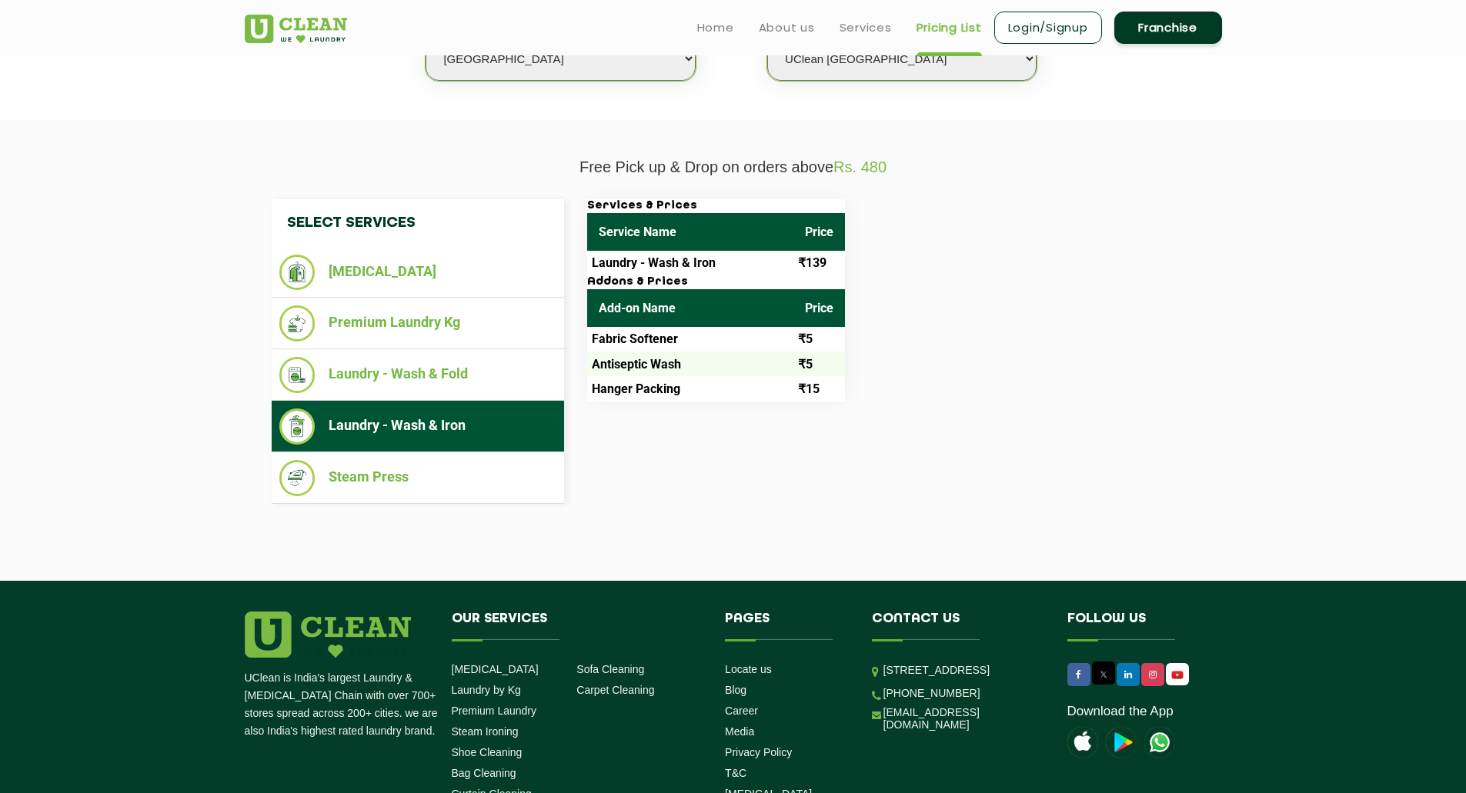
click at [680, 262] on td "Laundry - Wash & Iron" at bounding box center [690, 263] width 206 height 25
click at [416, 370] on li "Laundry - Wash & Fold" at bounding box center [417, 375] width 277 height 36
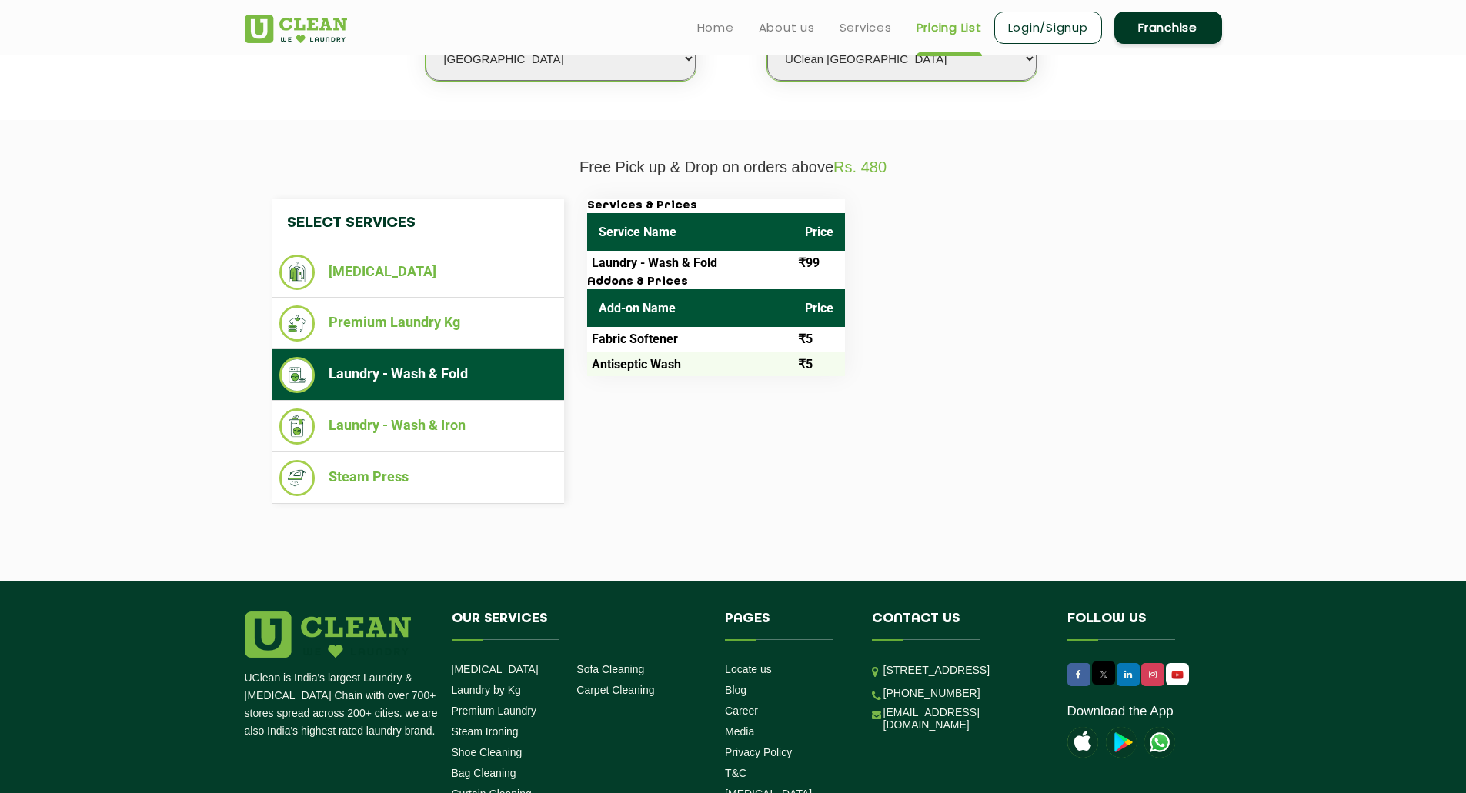
click at [683, 265] on td "Laundry - Wash & Fold" at bounding box center [690, 263] width 206 height 25
click at [374, 321] on li "Premium Laundry Kg" at bounding box center [417, 323] width 277 height 36
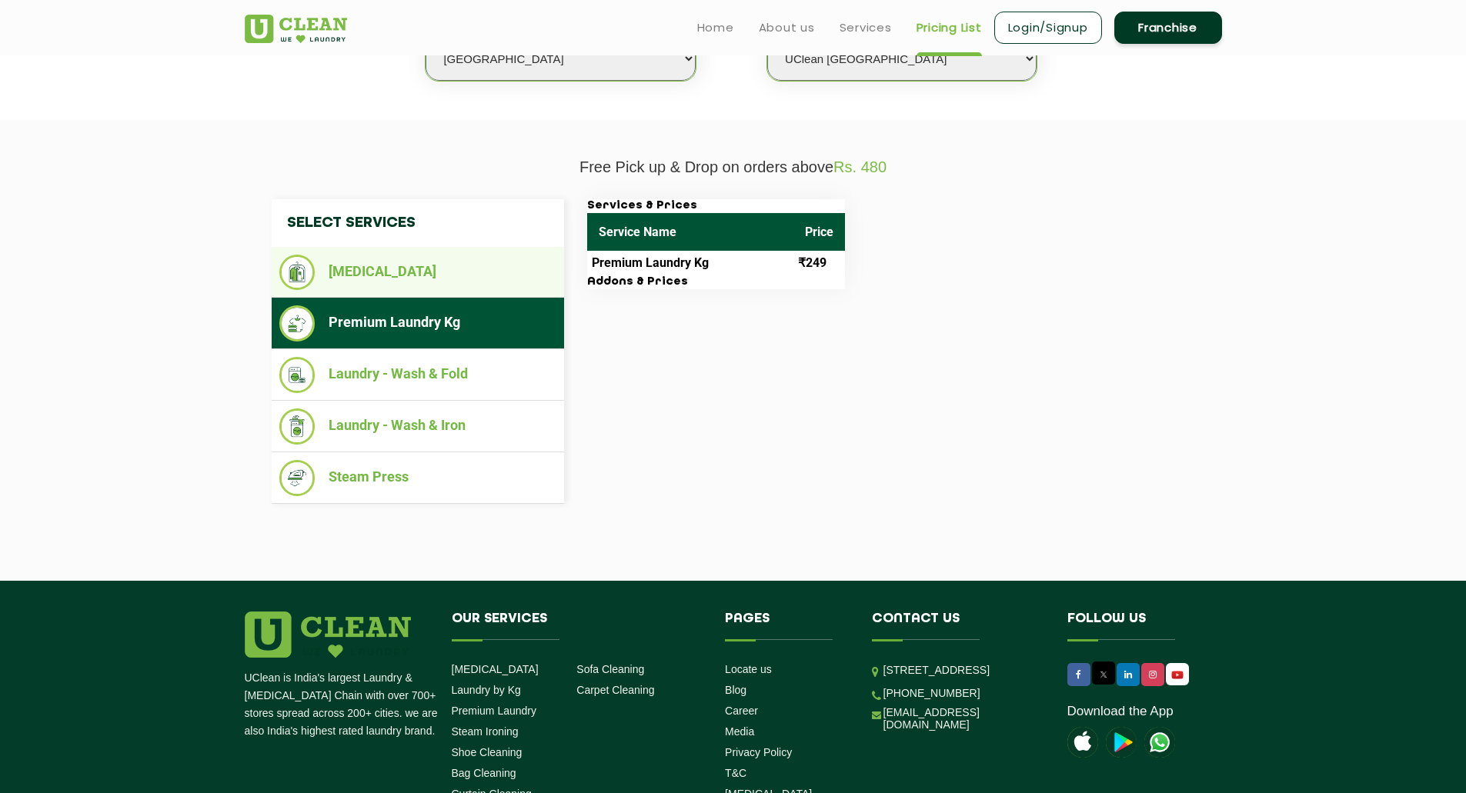
click at [423, 274] on li "[MEDICAL_DATA]" at bounding box center [417, 272] width 277 height 35
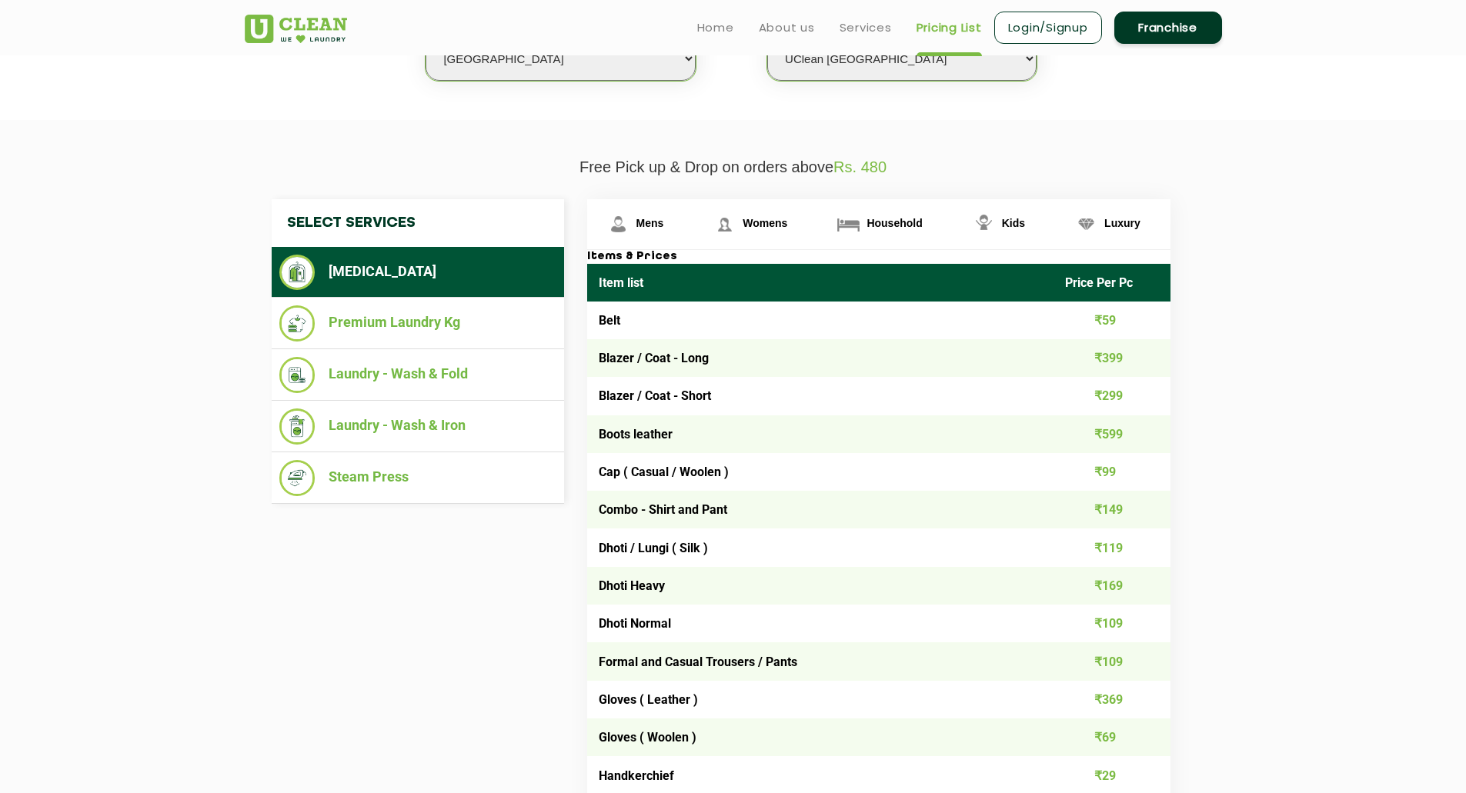
click at [423, 274] on li "[MEDICAL_DATA]" at bounding box center [417, 272] width 277 height 35
click at [384, 462] on li "Steam Press" at bounding box center [417, 478] width 277 height 36
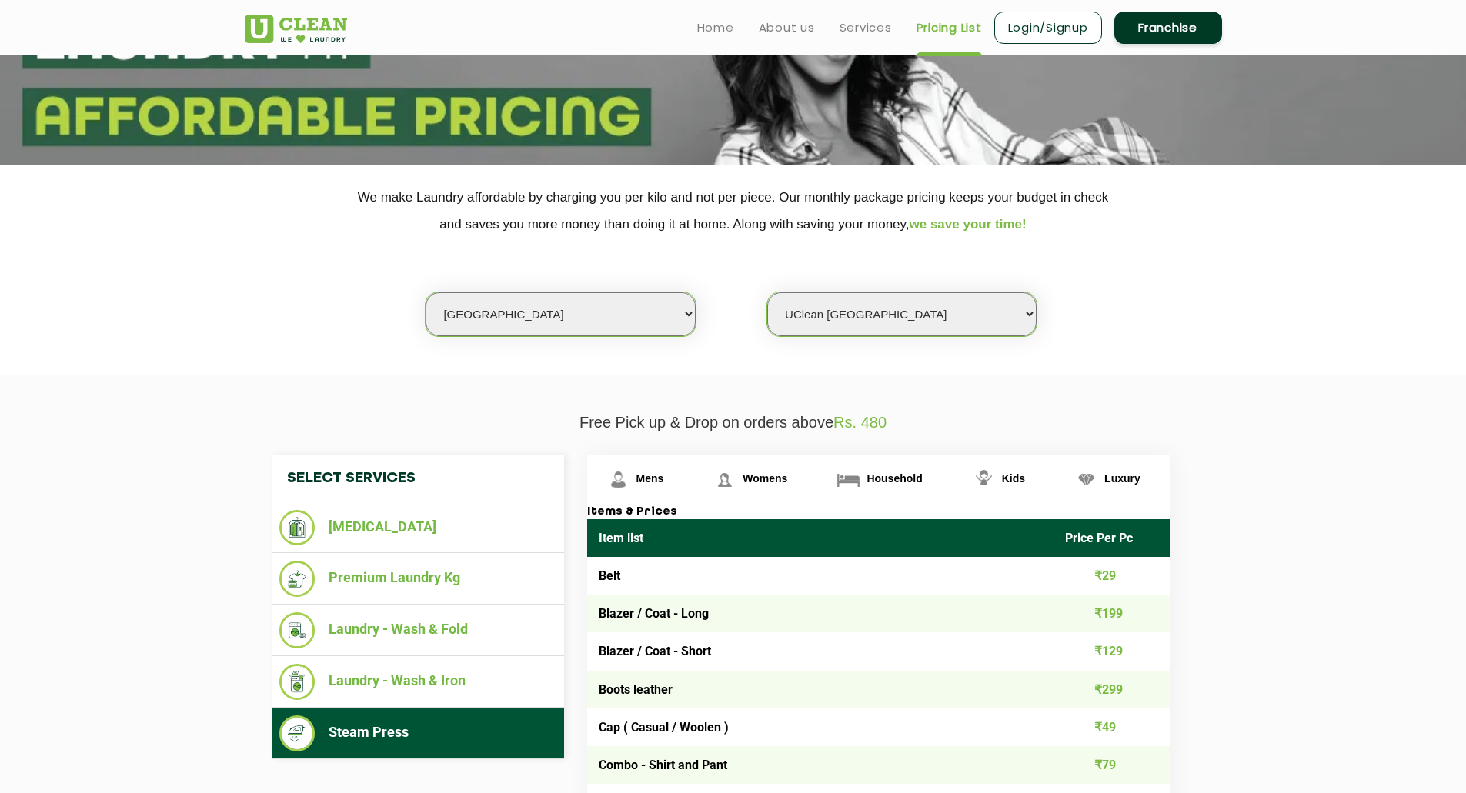
scroll to position [0, 0]
